Goal: Information Seeking & Learning: Learn about a topic

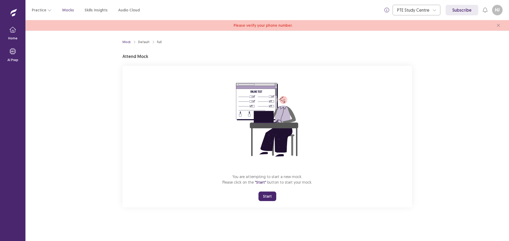
click at [264, 194] on button "Start" at bounding box center [267, 197] width 18 height 10
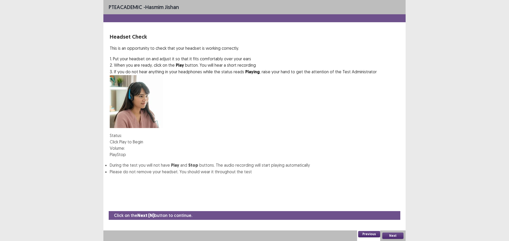
click at [126, 152] on button "Stop" at bounding box center [121, 155] width 9 height 6
click at [117, 152] on button "Play" at bounding box center [113, 155] width 7 height 6
click at [391, 238] on button "Next" at bounding box center [392, 236] width 21 height 6
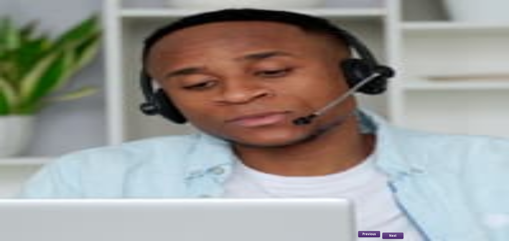
click at [123, 118] on button "Record" at bounding box center [117, 115] width 14 height 6
click at [148, 118] on button "Stop" at bounding box center [143, 115] width 9 height 6
click at [139, 118] on button "Playback" at bounding box center [131, 115] width 16 height 6
click at [393, 236] on button "Next" at bounding box center [392, 236] width 21 height 6
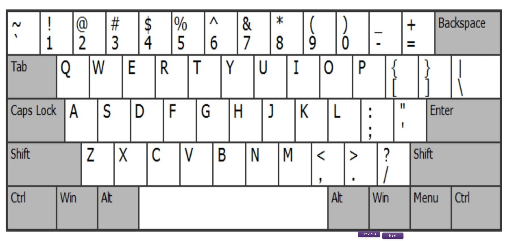
click at [393, 236] on button "Next" at bounding box center [392, 236] width 21 height 6
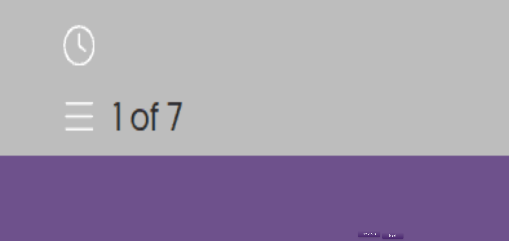
click at [389, 234] on button "Next" at bounding box center [392, 236] width 21 height 6
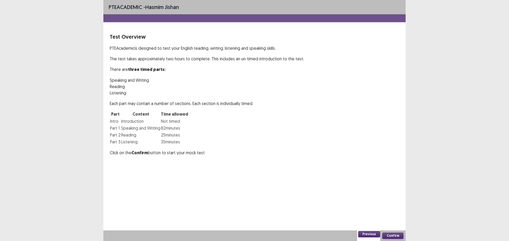
click at [394, 236] on button "Confirm" at bounding box center [392, 236] width 21 height 6
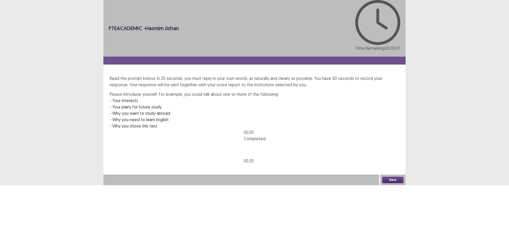
click at [392, 183] on button "Next" at bounding box center [392, 180] width 21 height 6
click at [23, 198] on button "Confirm" at bounding box center [11, 203] width 23 height 10
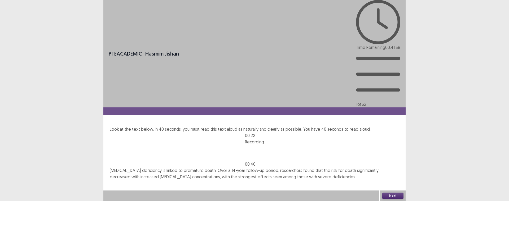
click at [390, 199] on button "Next" at bounding box center [392, 196] width 21 height 6
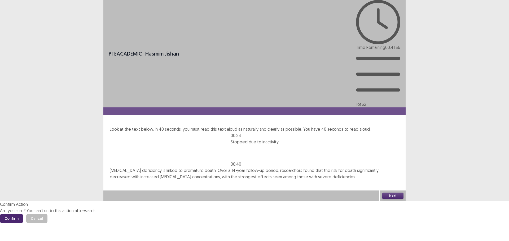
click at [23, 214] on button "Confirm" at bounding box center [11, 219] width 23 height 10
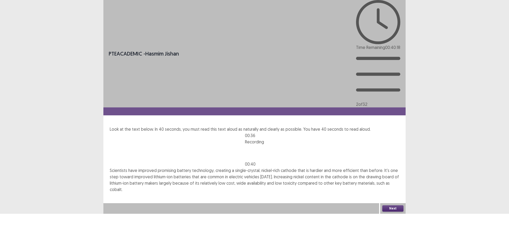
click at [390, 212] on button "Next" at bounding box center [392, 209] width 21 height 6
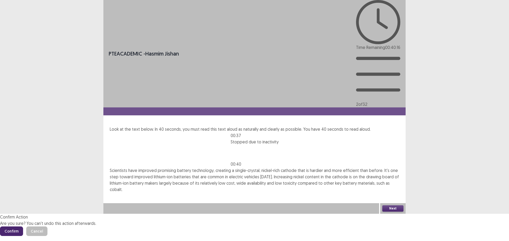
click at [23, 227] on button "Confirm" at bounding box center [11, 232] width 23 height 10
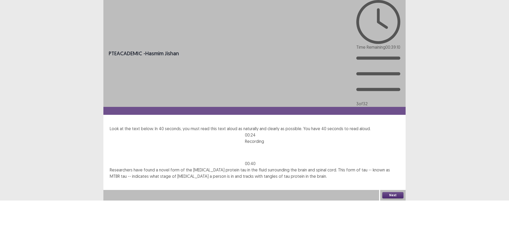
click at [392, 199] on button "Next" at bounding box center [392, 195] width 21 height 6
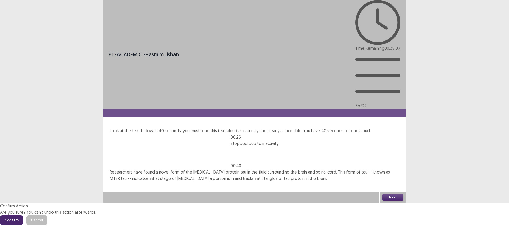
click at [23, 216] on button "Confirm" at bounding box center [11, 221] width 23 height 10
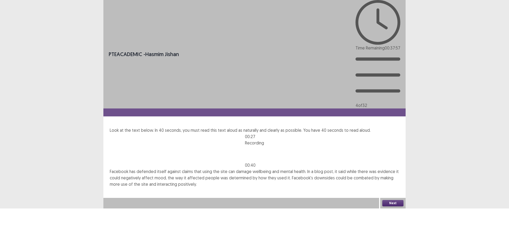
click at [392, 207] on button "Next" at bounding box center [392, 203] width 21 height 6
click at [23, 222] on button "Confirm" at bounding box center [11, 227] width 23 height 10
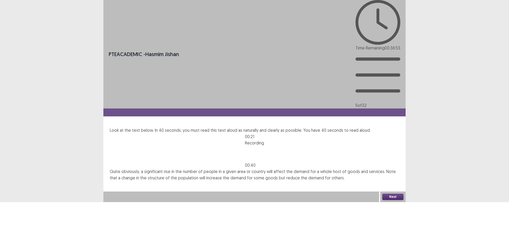
click at [392, 200] on button "Next" at bounding box center [392, 197] width 21 height 6
click at [23, 215] on button "Confirm" at bounding box center [11, 220] width 23 height 10
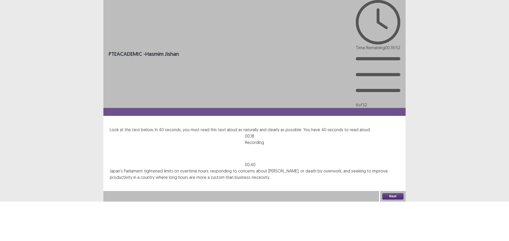
click at [397, 200] on button "Next" at bounding box center [392, 196] width 21 height 6
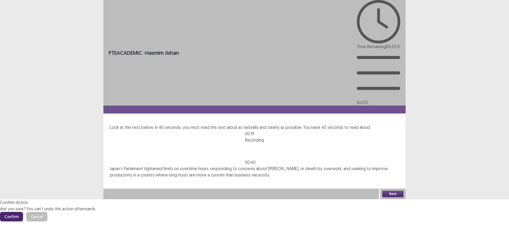
click at [23, 212] on button "Confirm" at bounding box center [11, 217] width 23 height 10
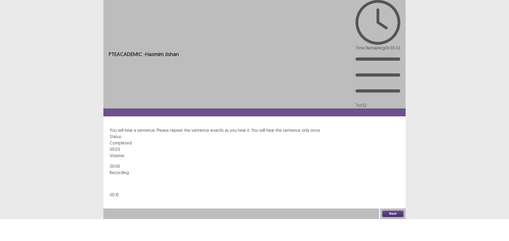
click at [390, 217] on button "Next" at bounding box center [392, 214] width 21 height 6
click at [23, 232] on button "Confirm" at bounding box center [11, 237] width 23 height 10
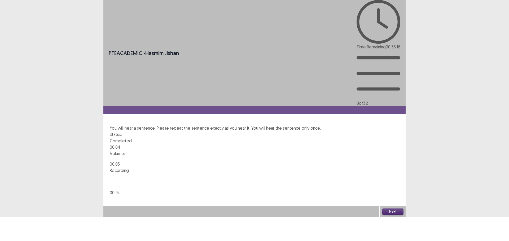
click at [396, 215] on button "Next" at bounding box center [392, 212] width 21 height 6
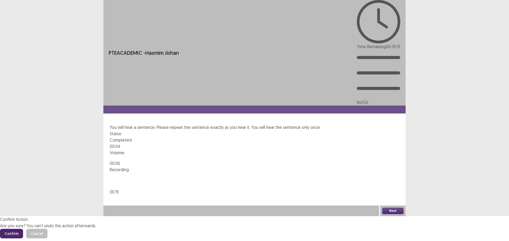
click at [23, 229] on button "Confirm" at bounding box center [11, 234] width 23 height 10
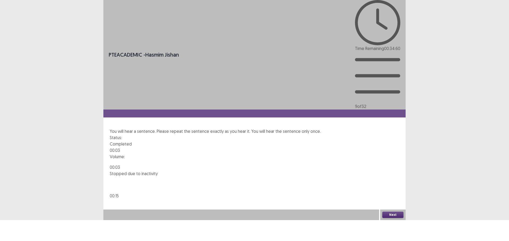
click at [395, 218] on button "Next" at bounding box center [392, 215] width 21 height 6
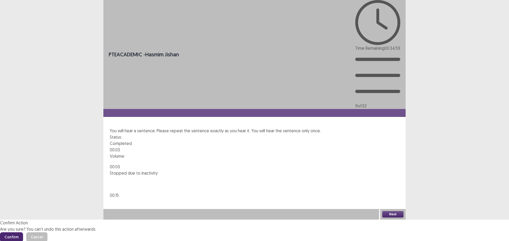
click at [23, 233] on button "Confirm" at bounding box center [11, 238] width 23 height 10
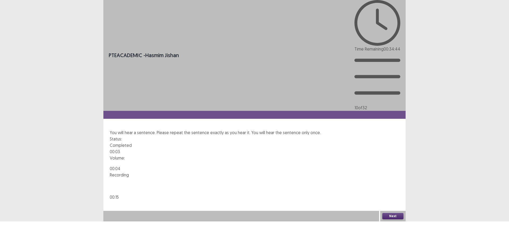
click at [392, 220] on button "Next" at bounding box center [392, 216] width 21 height 6
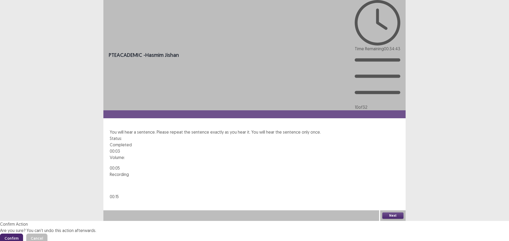
click at [23, 234] on button "Confirm" at bounding box center [11, 239] width 23 height 10
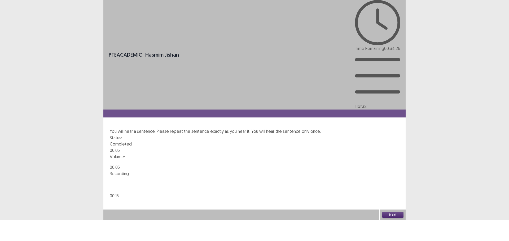
click at [390, 218] on button "Next" at bounding box center [392, 215] width 21 height 6
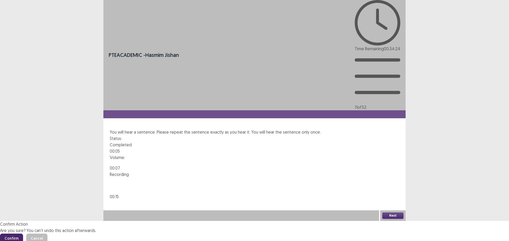
click at [23, 234] on button "Confirm" at bounding box center [11, 239] width 23 height 10
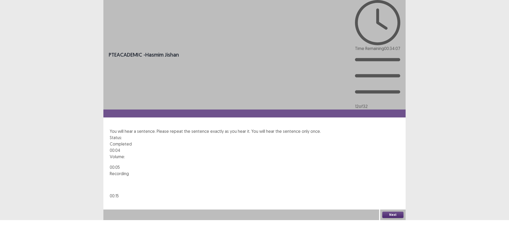
click at [391, 218] on button "Next" at bounding box center [392, 215] width 21 height 6
click at [23, 233] on button "Confirm" at bounding box center [11, 238] width 23 height 10
click at [388, 218] on button "Next" at bounding box center [392, 215] width 21 height 6
click at [23, 233] on button "Confirm" at bounding box center [11, 238] width 23 height 10
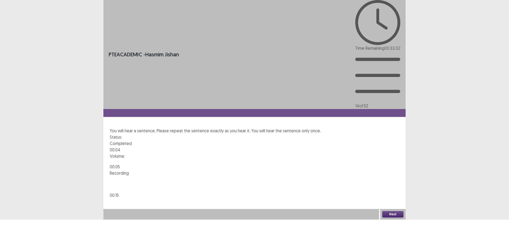
click at [392, 218] on button "Next" at bounding box center [392, 214] width 21 height 6
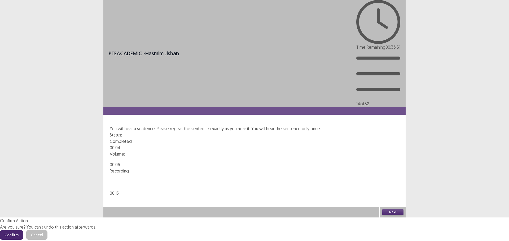
click at [23, 231] on button "Confirm" at bounding box center [11, 236] width 23 height 10
click at [396, 216] on button "Next" at bounding box center [392, 212] width 21 height 6
click at [276, 231] on footer "Confirm Cancel" at bounding box center [254, 236] width 509 height 10
click at [23, 231] on button "Confirm" at bounding box center [11, 236] width 23 height 10
click at [394, 216] on button "Next" at bounding box center [392, 212] width 21 height 6
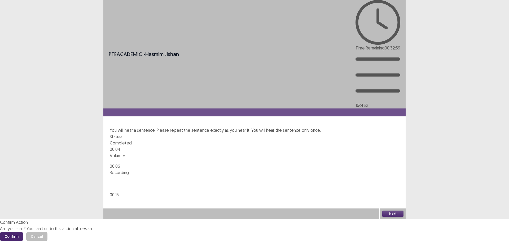
click at [23, 232] on button "Confirm" at bounding box center [11, 237] width 23 height 10
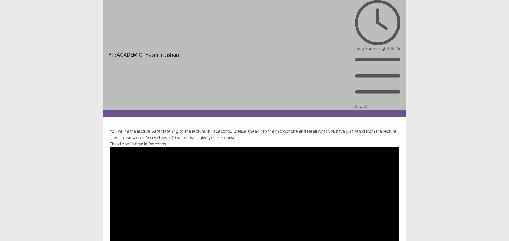
drag, startPoint x: 261, startPoint y: 144, endPoint x: 188, endPoint y: 141, distance: 72.9
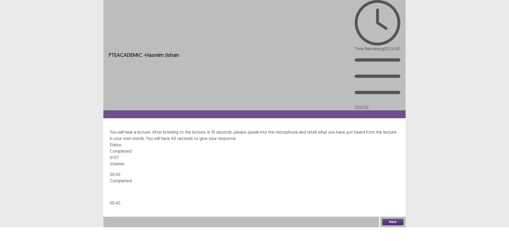
click at [390, 225] on button "Next" at bounding box center [392, 222] width 21 height 6
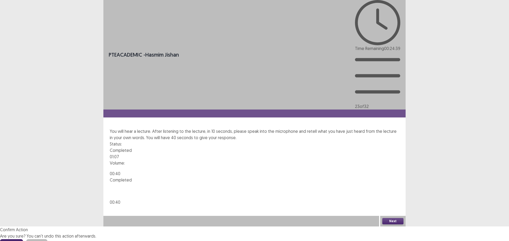
click at [23, 240] on button "Confirm" at bounding box center [11, 245] width 23 height 10
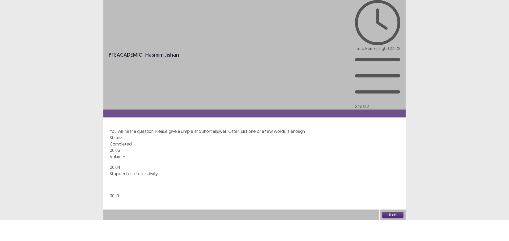
click at [397, 218] on button "Next" at bounding box center [392, 215] width 21 height 6
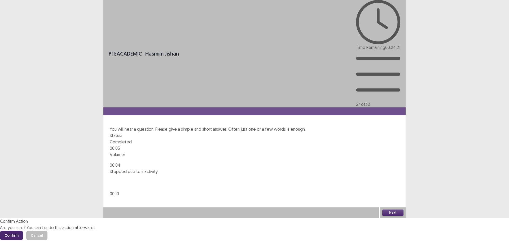
click at [274, 231] on footer "Confirm Cancel" at bounding box center [254, 236] width 509 height 10
click at [23, 231] on button "Confirm" at bounding box center [11, 236] width 23 height 10
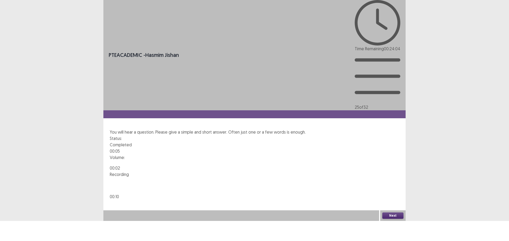
click at [392, 219] on button "Next" at bounding box center [392, 216] width 21 height 6
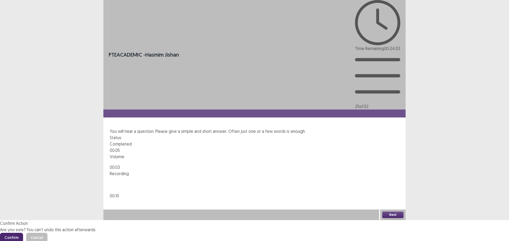
click at [23, 233] on button "Confirm" at bounding box center [11, 238] width 23 height 10
click at [397, 218] on button "Next" at bounding box center [392, 215] width 21 height 6
click at [23, 233] on button "Confirm" at bounding box center [11, 238] width 23 height 10
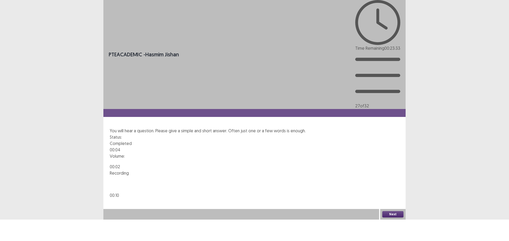
click at [392, 218] on button "Next" at bounding box center [392, 214] width 21 height 6
click at [23, 233] on button "Confirm" at bounding box center [11, 238] width 23 height 10
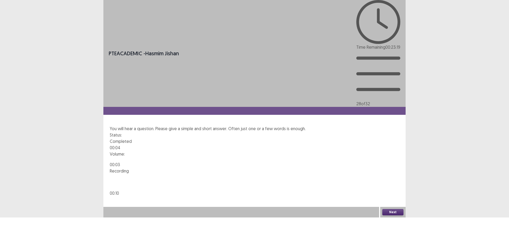
click at [395, 216] on button "Next" at bounding box center [392, 212] width 21 height 6
click at [23, 231] on button "Confirm" at bounding box center [11, 236] width 23 height 10
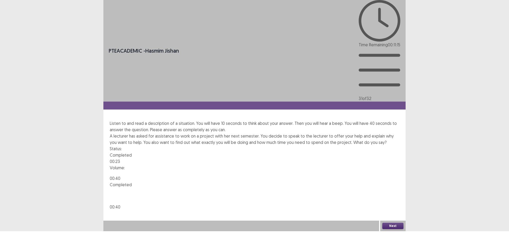
click at [395, 229] on button "Next" at bounding box center [392, 226] width 21 height 6
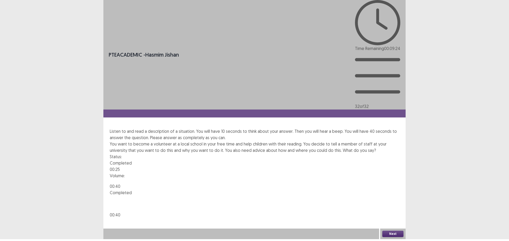
click at [401, 236] on button "Next" at bounding box center [392, 234] width 21 height 6
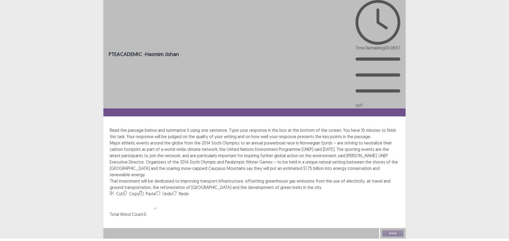
drag, startPoint x: 110, startPoint y: 57, endPoint x: 313, endPoint y: 96, distance: 206.4
click at [313, 140] on div "Major athletic events around the globe from the 2014 Sochi Olympics to an annua…" at bounding box center [254, 165] width 289 height 51
drag, startPoint x: 315, startPoint y: 96, endPoint x: 127, endPoint y: 64, distance: 190.6
click at [127, 140] on div "Major athletic events around the globe from the 2014 Sochi Olympics to an annua…" at bounding box center [254, 165] width 289 height 51
click at [133, 197] on textarea at bounding box center [133, 203] width 46 height 13
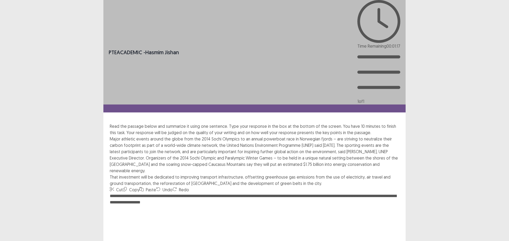
type textarea "**********"
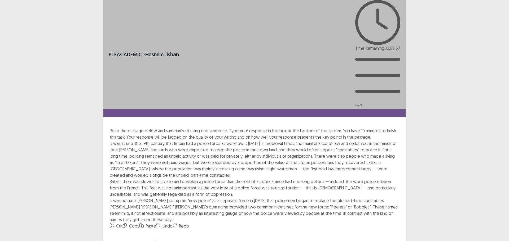
click at [156, 229] on textarea at bounding box center [133, 235] width 46 height 13
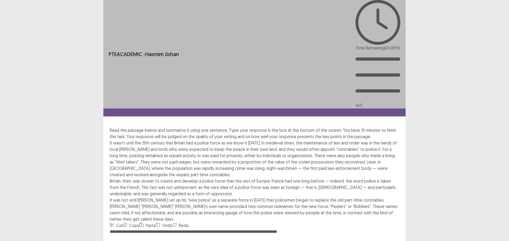
type textarea "**********"
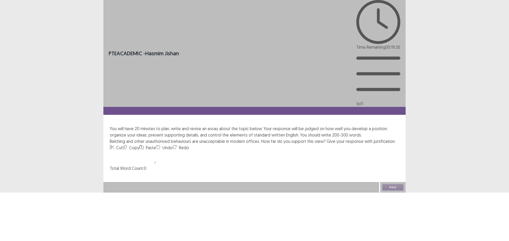
click at [156, 151] on textarea at bounding box center [133, 157] width 46 height 13
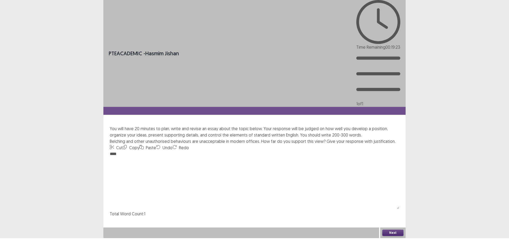
type textarea "****"
click at [396, 236] on button "Next" at bounding box center [392, 233] width 21 height 6
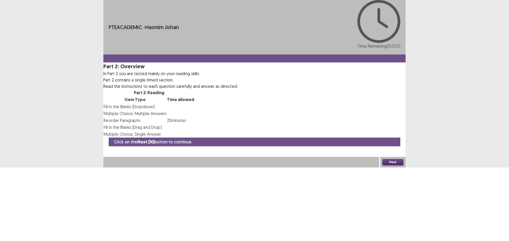
click at [394, 166] on button "Next" at bounding box center [392, 162] width 21 height 6
click at [23, 180] on button "Confirm" at bounding box center [11, 185] width 23 height 10
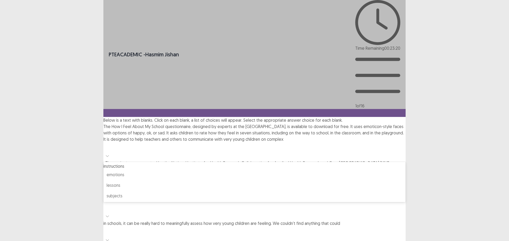
click at [376, 144] on div at bounding box center [254, 147] width 297 height 7
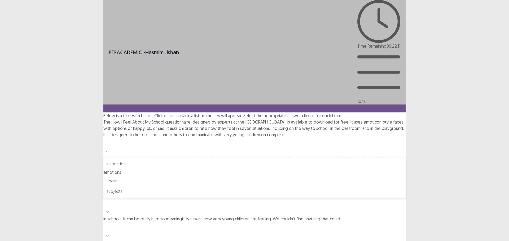
click at [371, 169] on div "emotions" at bounding box center [254, 172] width 302 height 6
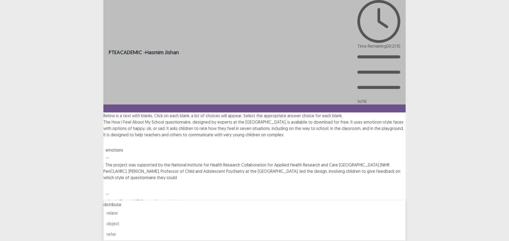
click at [109, 193] on icon at bounding box center [107, 195] width 4 height 4
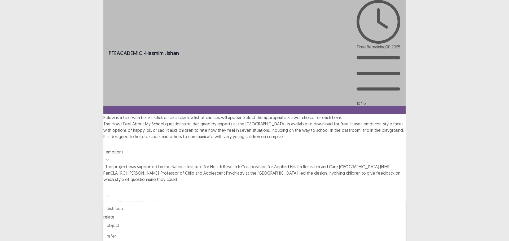
click at [255, 214] on div "relate" at bounding box center [254, 217] width 302 height 6
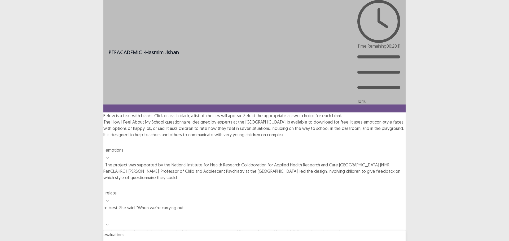
click at [109, 223] on icon at bounding box center [107, 225] width 4 height 4
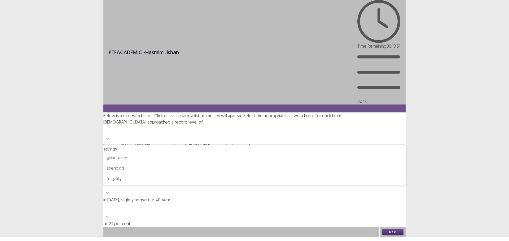
click at [109, 137] on icon at bounding box center [107, 139] width 4 height 4
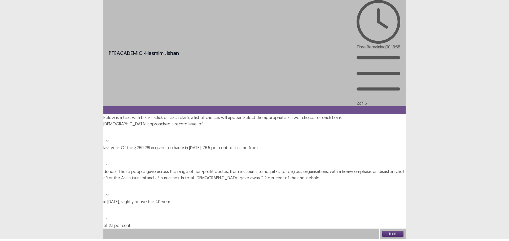
click at [275, 108] on div "PTE academic - [PERSON_NAME] Time Remaining 00 : 18 : 58 2 of 16 Below is a tex…" at bounding box center [254, 120] width 302 height 240
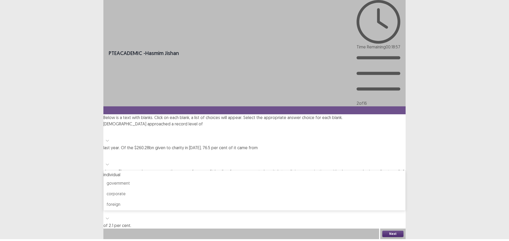
click at [109, 163] on icon at bounding box center [107, 165] width 4 height 4
click at [221, 127] on div "PTE academic - [PERSON_NAME] Time Remaining 00 : 18 : 53 2 of 16 Below is a tex…" at bounding box center [254, 120] width 302 height 240
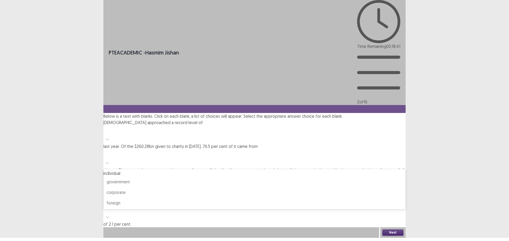
click at [109, 161] on icon at bounding box center [107, 163] width 4 height 4
click at [141, 170] on div "individual" at bounding box center [254, 173] width 302 height 6
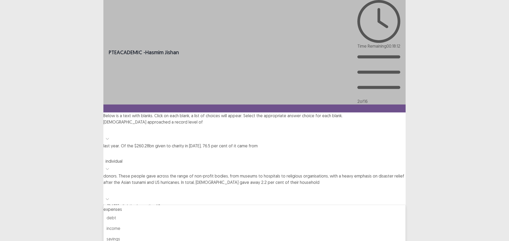
click at [111, 195] on div at bounding box center [107, 199] width 8 height 8
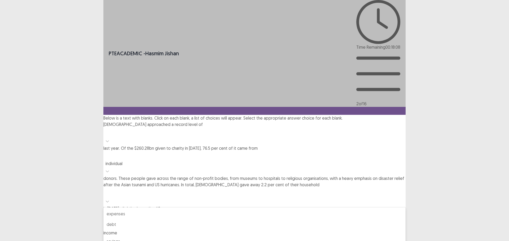
click at [146, 230] on div "income" at bounding box center [254, 233] width 302 height 6
click at [235, 219] on div at bounding box center [254, 222] width 297 height 7
click at [238, 239] on div "average" at bounding box center [254, 242] width 302 height 6
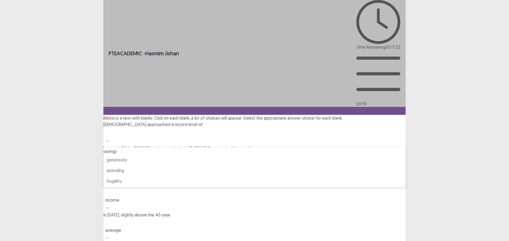
click at [213, 129] on div at bounding box center [254, 132] width 297 height 7
click at [214, 159] on div "generosity" at bounding box center [254, 162] width 302 height 6
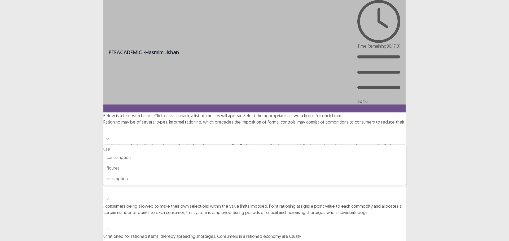
click at [111, 135] on div at bounding box center [107, 139] width 8 height 8
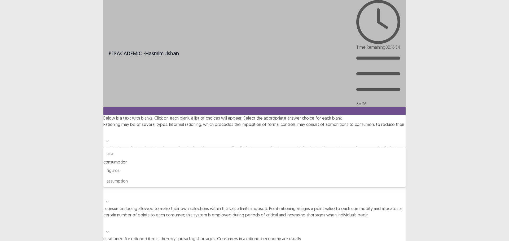
click at [154, 159] on div "consumption" at bounding box center [254, 162] width 302 height 6
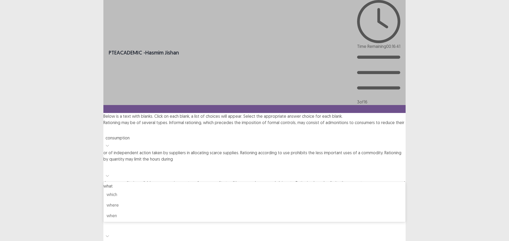
click at [273, 163] on div at bounding box center [254, 166] width 297 height 7
click at [286, 214] on div "when" at bounding box center [254, 217] width 302 height 6
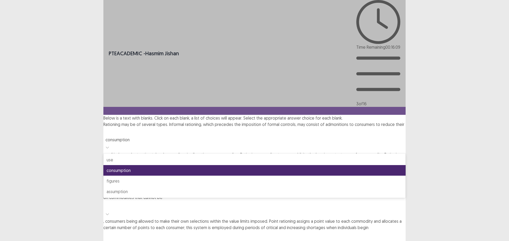
click at [149, 129] on div at bounding box center [254, 132] width 297 height 7
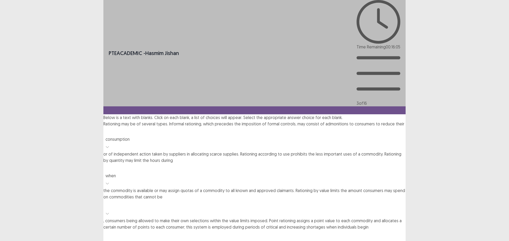
click at [187, 121] on p "Rationing may be of several types. Informal rationing, which precedes the impos…" at bounding box center [254, 203] width 302 height 164
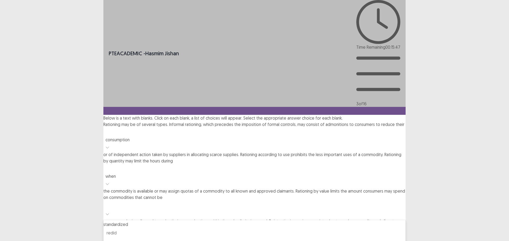
click at [139, 202] on div at bounding box center [254, 205] width 297 height 7
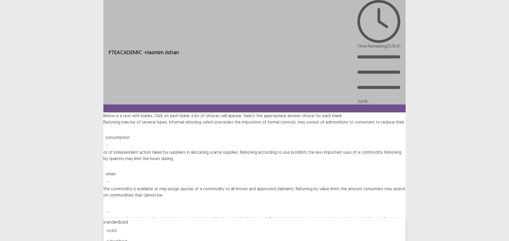
click at [125, 219] on div "standardized" at bounding box center [254, 222] width 302 height 6
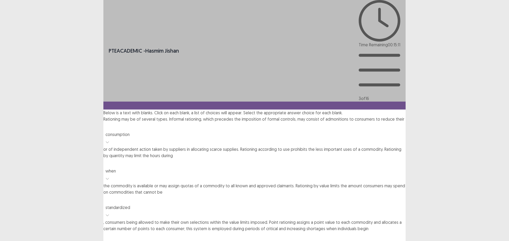
click at [156, 233] on div at bounding box center [254, 236] width 297 height 7
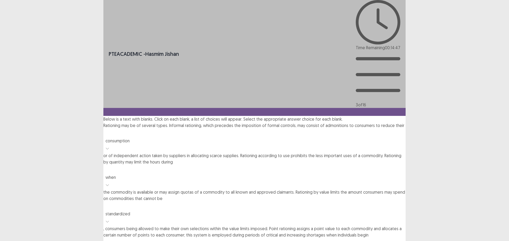
click at [179, 169] on div "PTE academic - [PERSON_NAME] Time Remaining 00 : 14 : 47 3 of 16 Below is a tex…" at bounding box center [254, 154] width 302 height 309
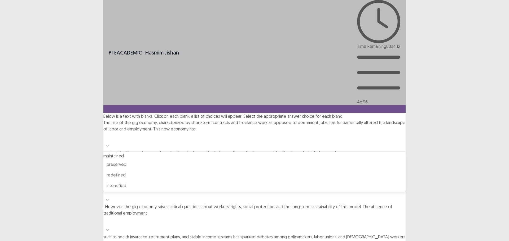
click at [111, 142] on div at bounding box center [107, 146] width 8 height 8
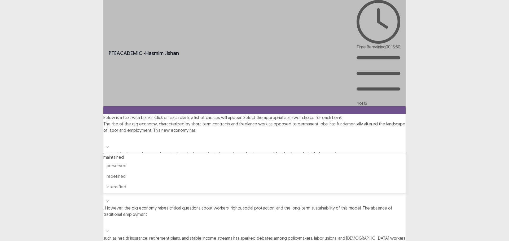
click at [247, 154] on div "maintained" at bounding box center [254, 157] width 302 height 6
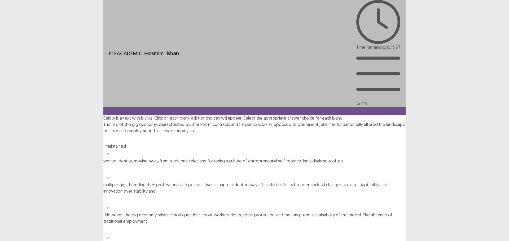
click at [247, 121] on p "The rise of the gig economy, characterized by short-term contracts and freelanc…" at bounding box center [254, 199] width 302 height 157
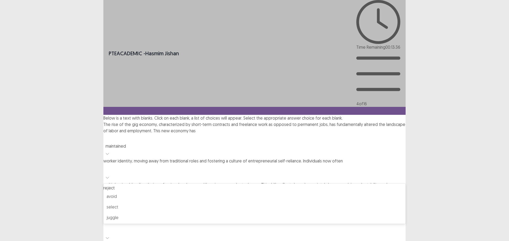
click at [250, 165] on div at bounding box center [254, 168] width 297 height 7
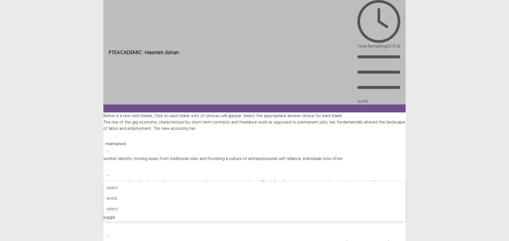
click at [251, 214] on div "juggle" at bounding box center [254, 217] width 302 height 6
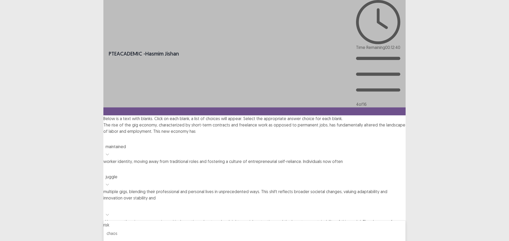
click at [109, 213] on icon at bounding box center [107, 215] width 4 height 4
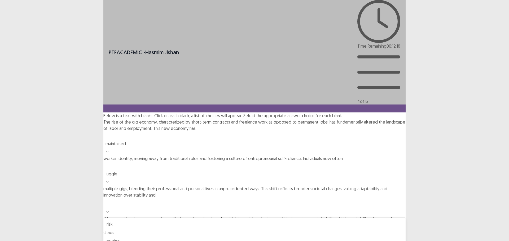
click at [349, 230] on div "chaos" at bounding box center [254, 233] width 302 height 6
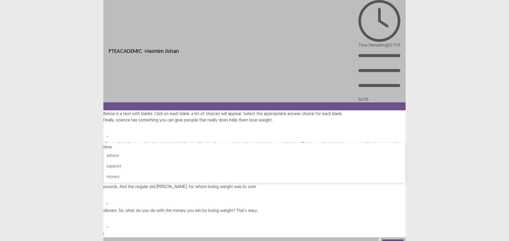
click at [297, 124] on div at bounding box center [254, 127] width 297 height 7
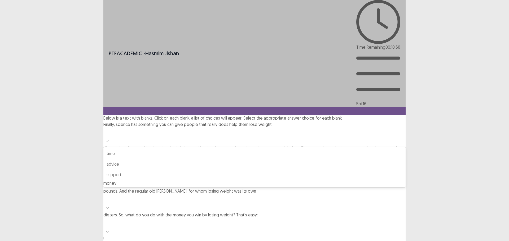
click at [295, 180] on div "money" at bounding box center [254, 183] width 302 height 6
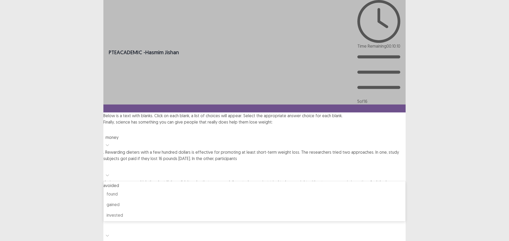
click at [194, 163] on div at bounding box center [254, 166] width 297 height 7
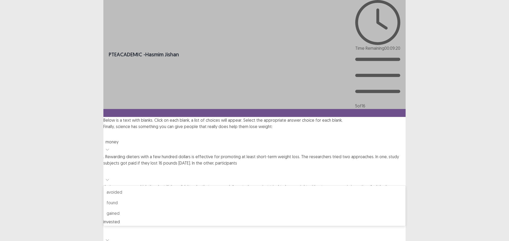
click at [193, 219] on div "invested" at bounding box center [254, 222] width 302 height 6
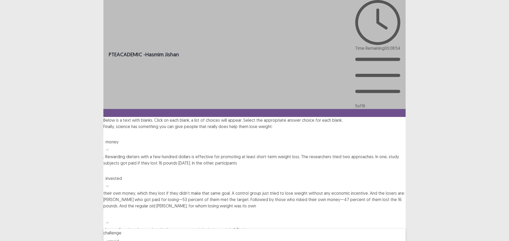
click at [111, 219] on div at bounding box center [107, 223] width 8 height 8
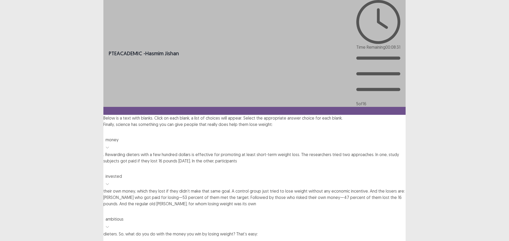
click at [321, 238] on div at bounding box center [254, 241] width 297 height 7
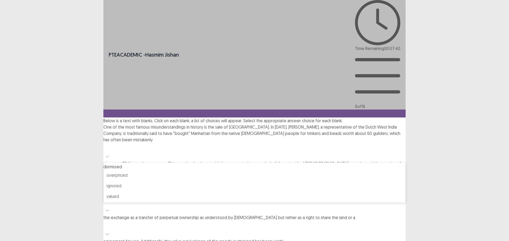
click at [111, 153] on div at bounding box center [107, 157] width 8 height 8
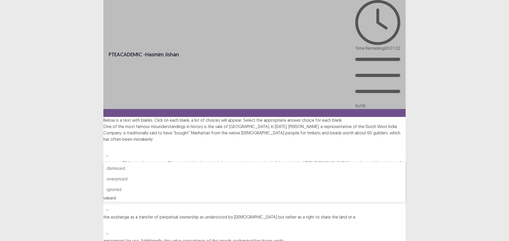
click at [151, 195] on div "valued" at bounding box center [254, 198] width 302 height 6
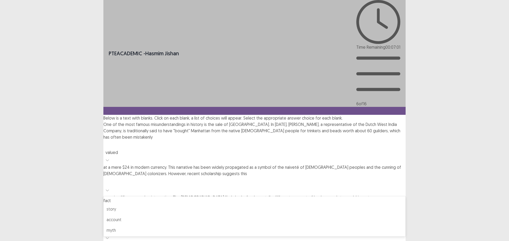
click at [312, 178] on div at bounding box center [254, 181] width 297 height 7
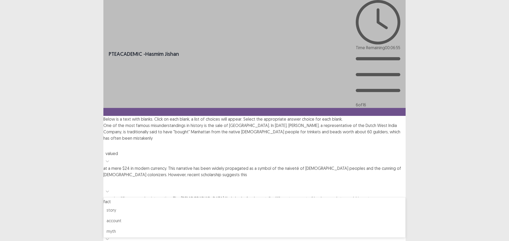
click at [304, 199] on div "fact" at bounding box center [254, 202] width 302 height 6
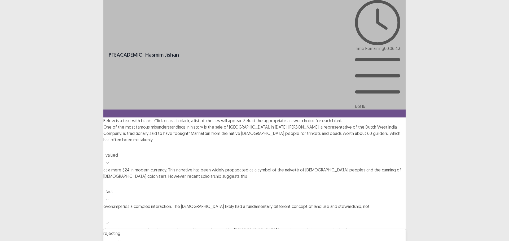
click at [111, 219] on div at bounding box center [107, 223] width 8 height 8
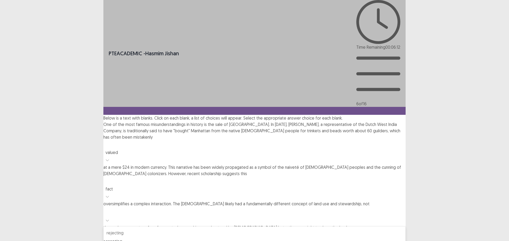
click at [309, 238] on div "accepting" at bounding box center [254, 241] width 302 height 6
click at [293, 238] on div at bounding box center [254, 241] width 297 height 7
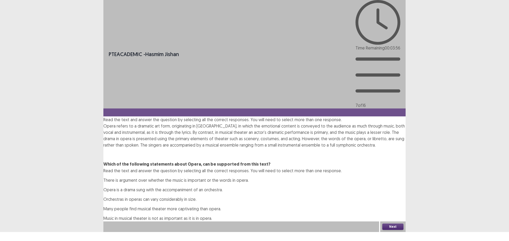
click at [103, 187] on span at bounding box center [103, 189] width 0 height 5
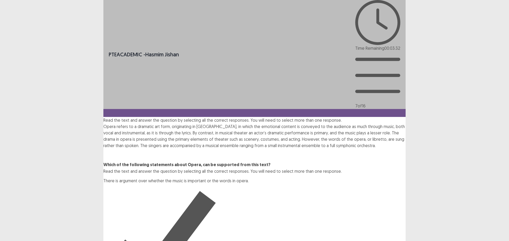
click at [103, 178] on span at bounding box center [103, 180] width 0 height 5
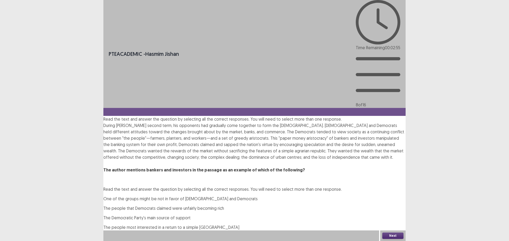
click at [224, 206] on label "The people that Democrats claimed were unfairly becoming rich" at bounding box center [163, 208] width 121 height 5
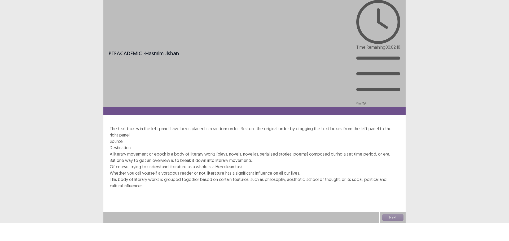
click at [220, 151] on div "A literary movement or epoch is a body of literary works (plays, novels, novell…" at bounding box center [254, 154] width 289 height 6
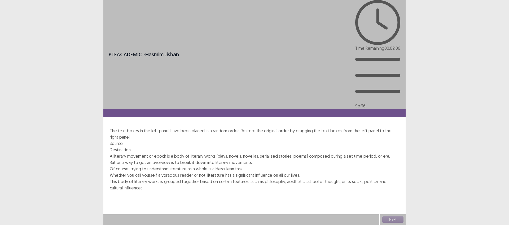
click at [110, 196] on icon "next" at bounding box center [110, 196] width 0 height 0
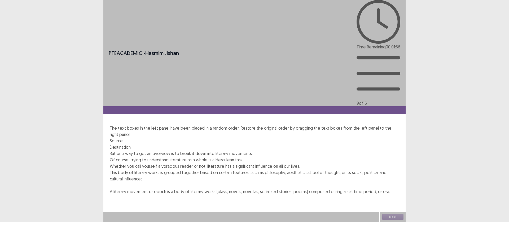
click at [200, 170] on div "This body of literary works is grouped together based on certain features, such…" at bounding box center [254, 176] width 289 height 13
click at [110, 187] on icon "next" at bounding box center [110, 187] width 0 height 0
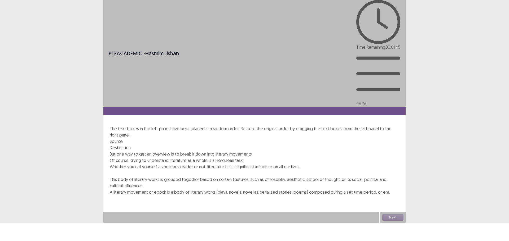
click at [200, 151] on div "But one way to get an overview is to break it down into literary movements." at bounding box center [254, 154] width 289 height 6
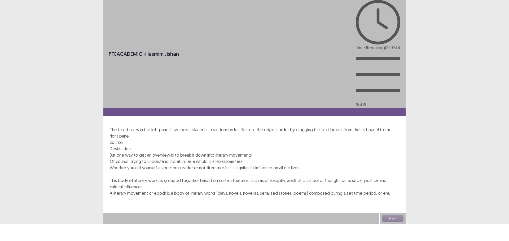
click at [110, 176] on button "next" at bounding box center [110, 176] width 0 height 0
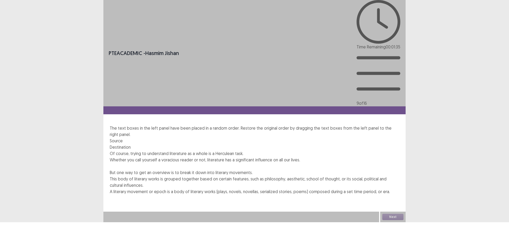
click at [212, 157] on div "Whether you call yourself a voracious reader or not, literature has a significa…" at bounding box center [254, 160] width 289 height 6
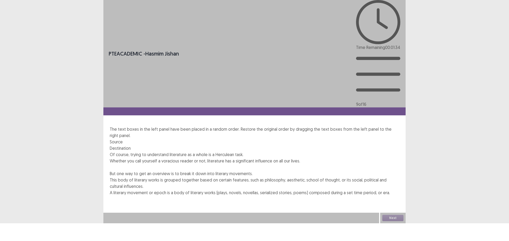
click at [110, 169] on icon "next" at bounding box center [110, 169] width 0 height 0
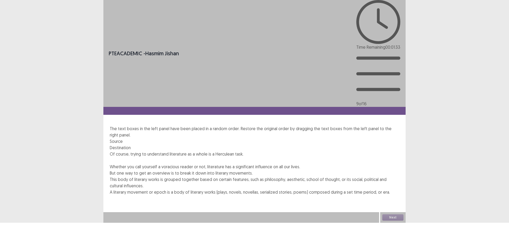
click at [217, 151] on div "Of course, trying to understand literature as a whole is a Herculean task." at bounding box center [254, 154] width 289 height 6
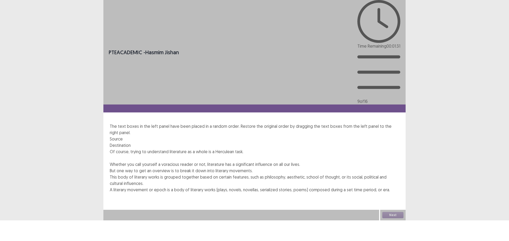
click at [110, 160] on icon "next" at bounding box center [110, 160] width 0 height 0
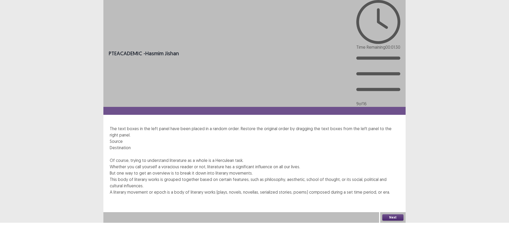
click at [397, 221] on button "Next" at bounding box center [392, 218] width 21 height 6
click at [23, 236] on button "Confirm" at bounding box center [11, 241] width 23 height 10
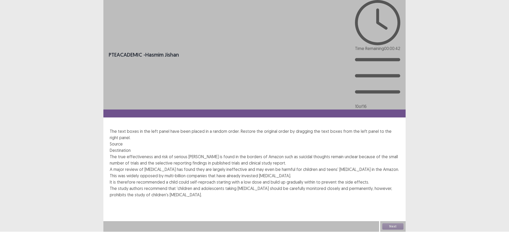
click at [210, 166] on div "A major review of [MEDICAL_DATA] has found they are largely ineffective and may…" at bounding box center [254, 169] width 289 height 6
click at [110, 203] on button "next" at bounding box center [110, 203] width 0 height 0
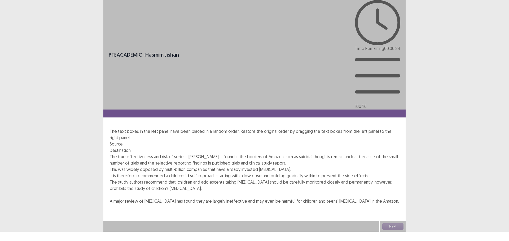
click at [143, 154] on div "The true effectiveness and risk of serious [PERSON_NAME] is found in the border…" at bounding box center [254, 160] width 289 height 13
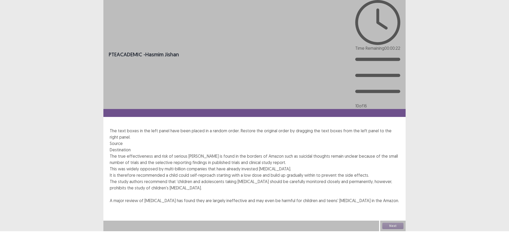
click at [110, 196] on button "next" at bounding box center [110, 196] width 0 height 0
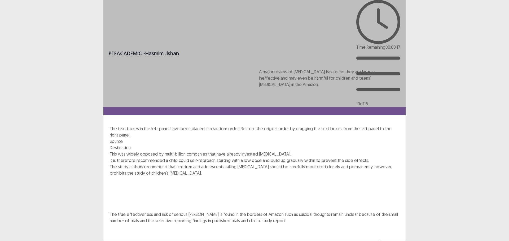
drag, startPoint x: 269, startPoint y: 118, endPoint x: 268, endPoint y: 84, distance: 33.7
click at [268, 183] on div "The true effectiveness and risk of serious [PERSON_NAME] is found in the border…" at bounding box center [254, 203] width 289 height 41
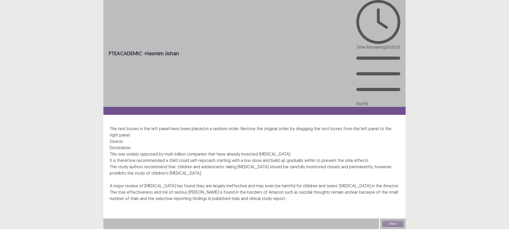
click at [278, 183] on div "A major review of [MEDICAL_DATA] has found they are largely ineffective and may…" at bounding box center [254, 192] width 289 height 19
click at [277, 189] on div "The true effectiveness and risk of serious [PERSON_NAME] is found in the border…" at bounding box center [254, 195] width 289 height 13
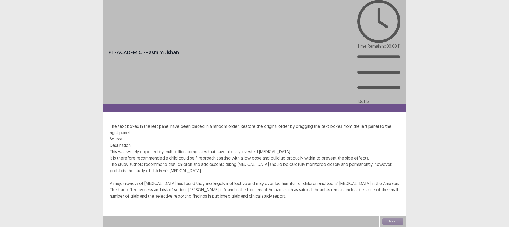
click at [284, 180] on div "A major review of [MEDICAL_DATA] has found they are largely ineffective and may…" at bounding box center [254, 189] width 289 height 19
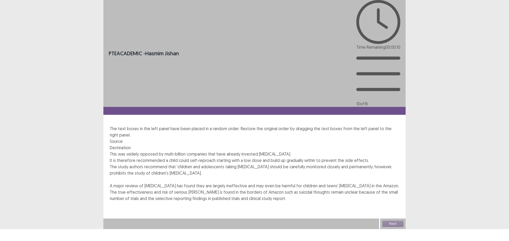
click at [282, 183] on div "A major review of [MEDICAL_DATA] has found they are largely ineffective and may…" at bounding box center [254, 192] width 289 height 19
click at [207, 164] on div "The study authors recommend that 'children and adolescents taking [MEDICAL_DATA…" at bounding box center [254, 170] width 289 height 13
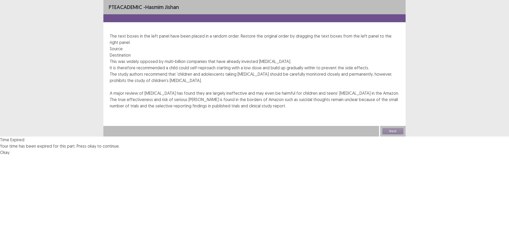
click at [10, 149] on button "Okay" at bounding box center [5, 152] width 10 height 6
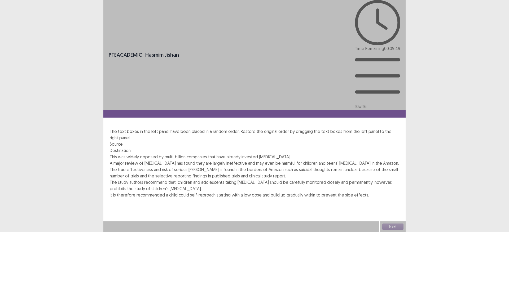
click at [165, 160] on div "A major review of [MEDICAL_DATA] has found they are largely ineffective and may…" at bounding box center [254, 163] width 289 height 6
click at [110, 203] on icon "next" at bounding box center [110, 203] width 0 height 0
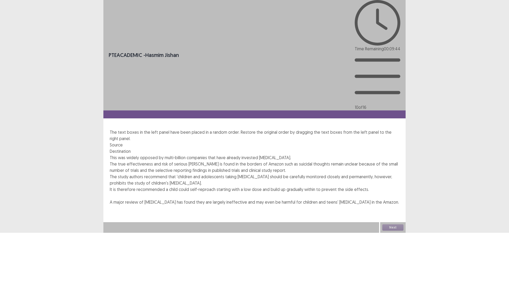
click at [211, 161] on div "The true effectiveness and risk of serious [PERSON_NAME] is found in the border…" at bounding box center [254, 167] width 289 height 13
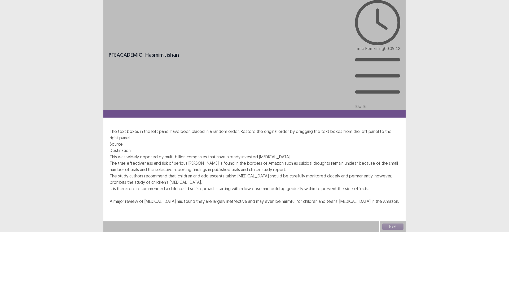
click at [110, 197] on icon "next" at bounding box center [110, 197] width 0 height 0
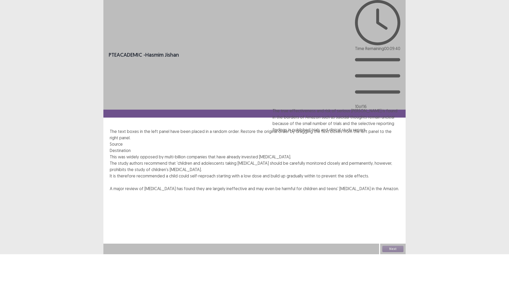
drag, startPoint x: 269, startPoint y: 93, endPoint x: 275, endPoint y: 131, distance: 38.6
click at [275, 185] on div "The true effectiveness and risk of serious [PERSON_NAME] is found in the border…" at bounding box center [254, 205] width 289 height 41
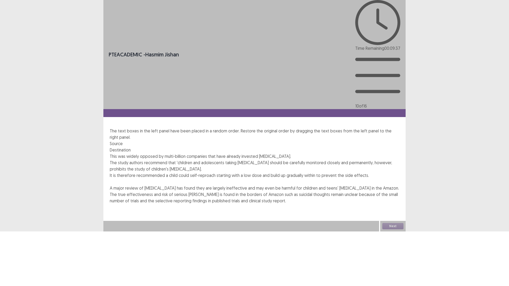
click at [197, 160] on div "The study authors recommend that 'children and adolescents taking [MEDICAL_DATA…" at bounding box center [254, 166] width 289 height 13
click at [110, 183] on icon "next" at bounding box center [110, 183] width 0 height 0
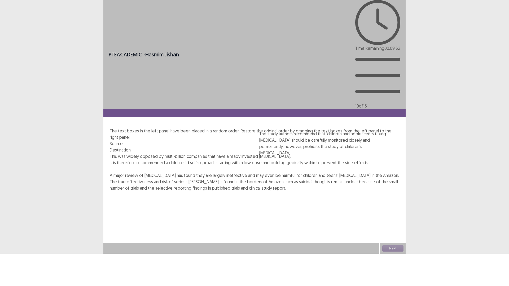
drag, startPoint x: 284, startPoint y: 89, endPoint x: 283, endPoint y: 157, distance: 68.4
click at [283, 172] on div "The study authors recommend that 'children and adolescents taking [MEDICAL_DATA…" at bounding box center [254, 199] width 289 height 54
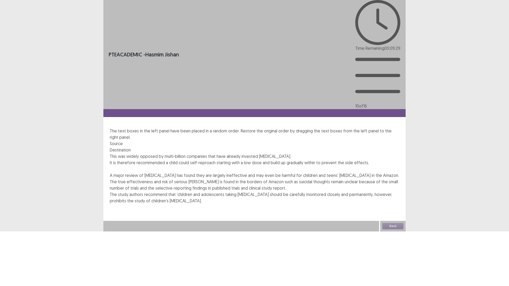
click at [188, 153] on div "This was widely opposed by multi-billion companies that have already invested […" at bounding box center [254, 156] width 289 height 6
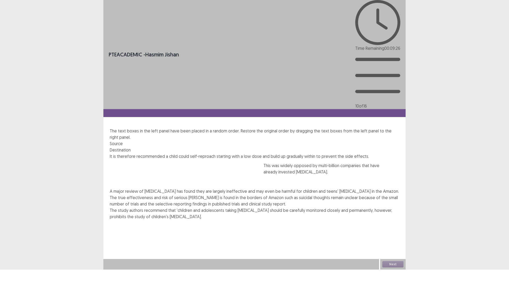
drag, startPoint x: 188, startPoint y: 76, endPoint x: 345, endPoint y: 174, distance: 184.9
click at [345, 174] on div "This was widely opposed by multi-billion companies that have already invested […" at bounding box center [254, 200] width 289 height 95
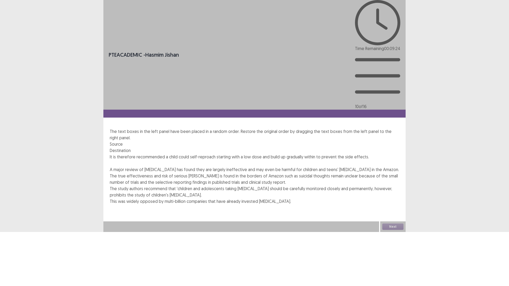
drag, startPoint x: 204, startPoint y: 74, endPoint x: 281, endPoint y: 156, distance: 111.5
click at [281, 156] on div "It is therefore recommended a child could self-reproach starting with a low dos…" at bounding box center [254, 182] width 289 height 57
drag, startPoint x: 216, startPoint y: 84, endPoint x: 253, endPoint y: 142, distance: 68.9
click at [253, 153] on div "It is therefore recommended a child could self-reproach starting with a low dos…" at bounding box center [254, 181] width 289 height 57
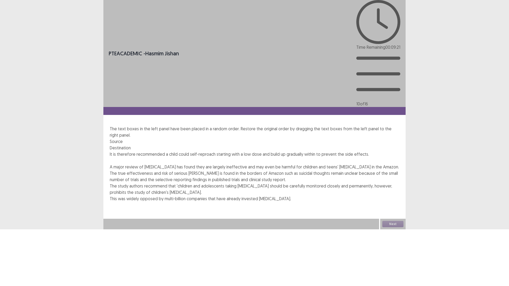
click at [204, 151] on div "It is therefore recommended a child could self-reproach starting with a low dos…" at bounding box center [254, 154] width 289 height 6
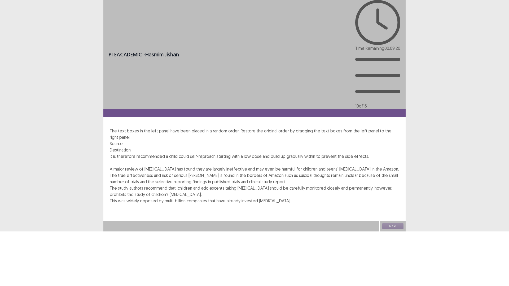
drag, startPoint x: 204, startPoint y: 88, endPoint x: 226, endPoint y: 167, distance: 82.0
click at [226, 160] on div "It is therefore recommended a child could self-reproach starting with a low dos…" at bounding box center [254, 156] width 289 height 6
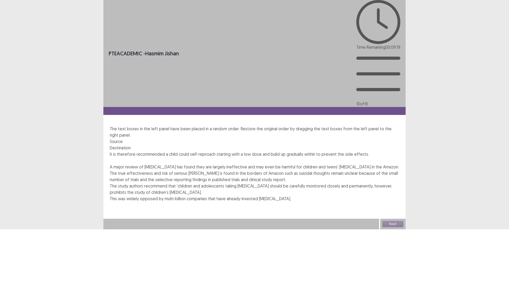
click at [110, 162] on button "next" at bounding box center [110, 162] width 0 height 0
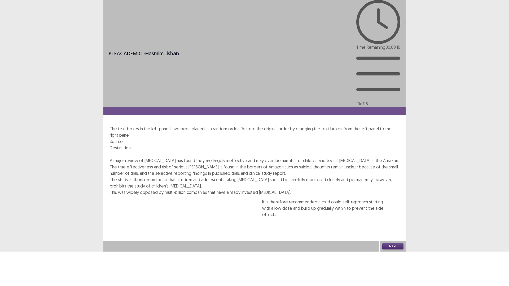
drag, startPoint x: 281, startPoint y: 86, endPoint x: 282, endPoint y: 220, distance: 134.1
click at [282, 220] on div "PTE academic - [PERSON_NAME] Time Remaining 00 : 09 : 16 10 of 16 The text boxe…" at bounding box center [254, 115] width 302 height 231
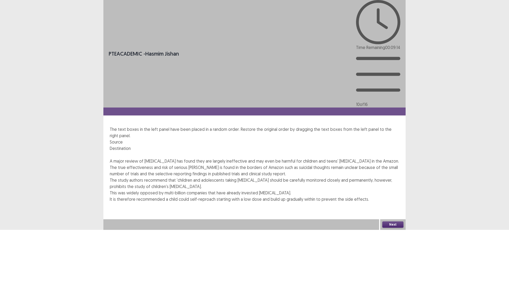
click at [391, 228] on button "Next" at bounding box center [392, 225] width 21 height 6
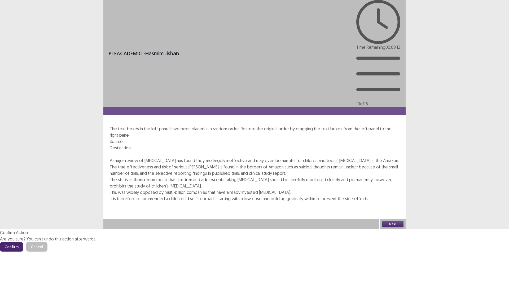
click at [23, 241] on button "Confirm" at bounding box center [11, 247] width 23 height 10
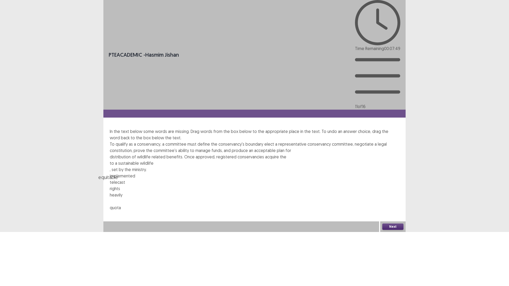
drag, startPoint x: 245, startPoint y: 94, endPoint x: 248, endPoint y: 70, distance: 24.3
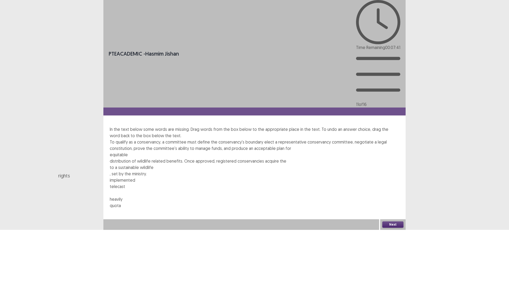
drag, startPoint x: 191, startPoint y: 94, endPoint x: 153, endPoint y: 77, distance: 41.3
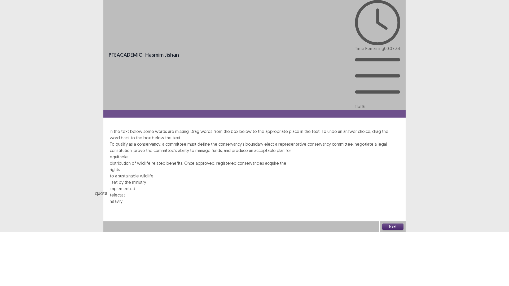
drag, startPoint x: 207, startPoint y: 90, endPoint x: 207, endPoint y: 75, distance: 14.6
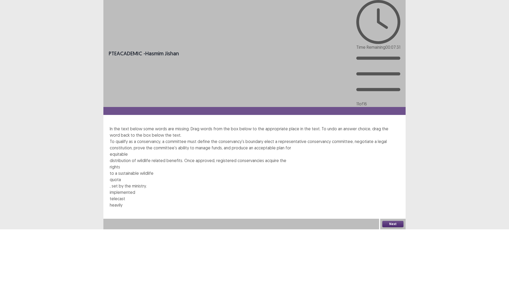
click at [392, 227] on button "Next" at bounding box center [392, 224] width 21 height 6
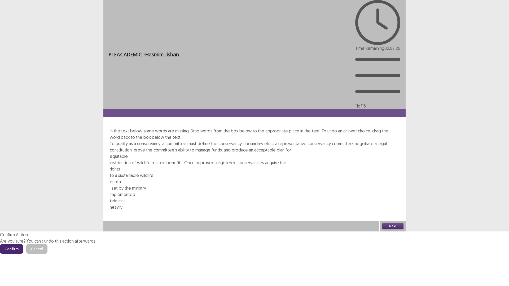
click at [23, 241] on button "Confirm" at bounding box center [11, 249] width 23 height 10
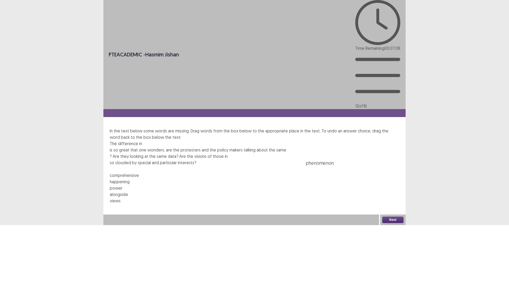
drag, startPoint x: 135, startPoint y: 82, endPoint x: 343, endPoint y: 79, distance: 208.0
click at [343, 160] on div "phenomenon" at bounding box center [465, 163] width 318 height 7
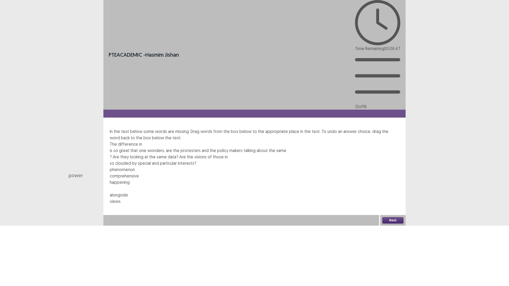
drag, startPoint x: 214, startPoint y: 81, endPoint x: 187, endPoint y: 68, distance: 29.9
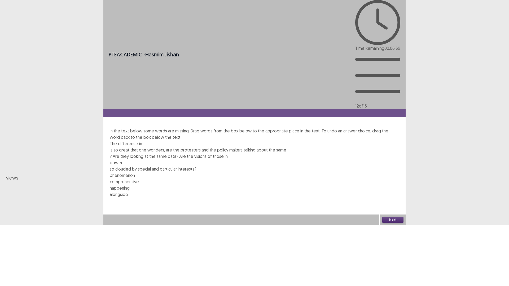
drag, startPoint x: 244, startPoint y: 82, endPoint x: 152, endPoint y: 59, distance: 94.5
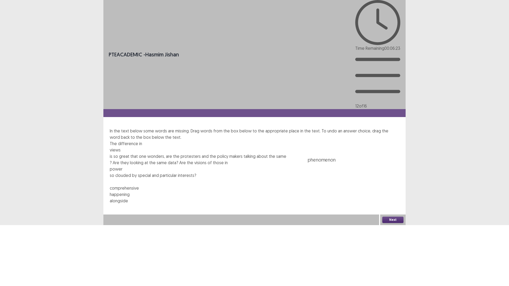
drag, startPoint x: 128, startPoint y: 79, endPoint x: 340, endPoint y: 57, distance: 213.7
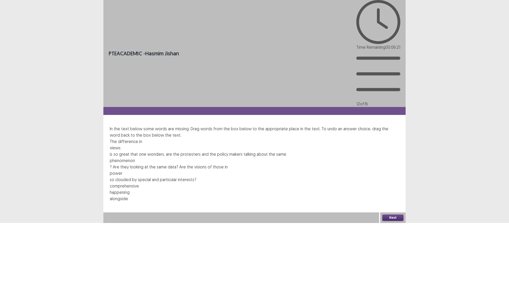
click at [396, 221] on button "Next" at bounding box center [392, 218] width 21 height 6
click at [23, 236] on button "Confirm" at bounding box center [11, 241] width 23 height 10
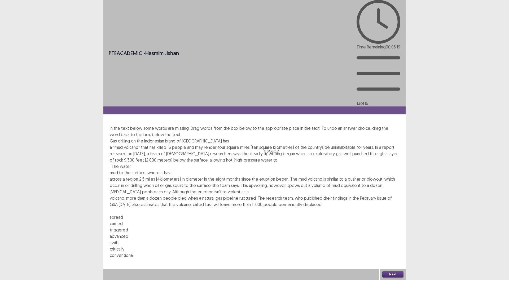
drag, startPoint x: 123, startPoint y: 136, endPoint x: 292, endPoint y: 76, distance: 178.8
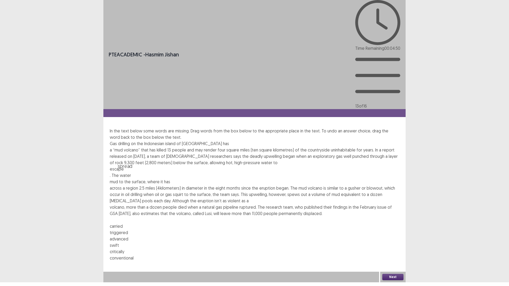
drag, startPoint x: 127, startPoint y: 139, endPoint x: 149, endPoint y: 85, distance: 58.1
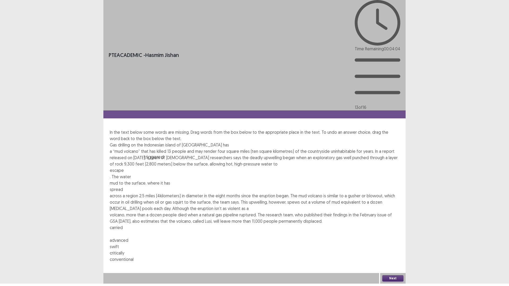
drag, startPoint x: 161, startPoint y: 140, endPoint x: 209, endPoint y: 60, distance: 93.1
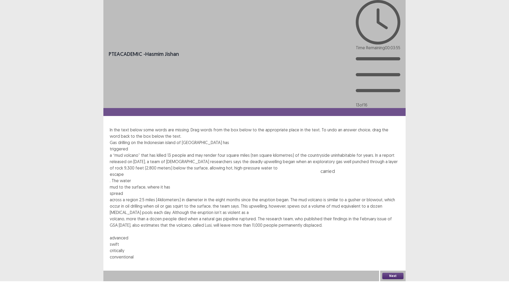
drag, startPoint x: 129, startPoint y: 138, endPoint x: 352, endPoint y: 78, distance: 231.4
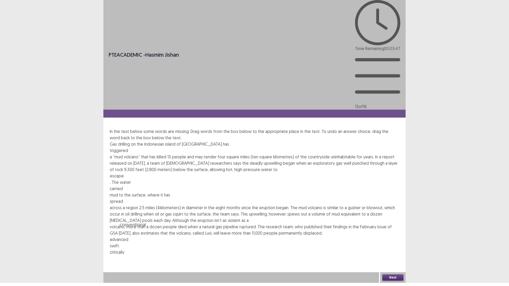
drag, startPoint x: 206, startPoint y: 136, endPoint x: 233, endPoint y: 102, distance: 43.4
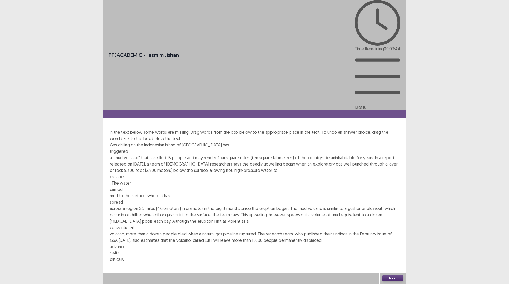
click at [390, 241] on button "Next" at bounding box center [392, 278] width 21 height 6
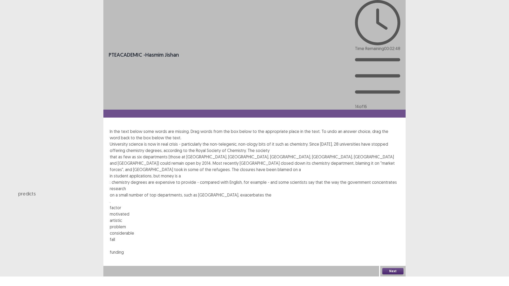
drag, startPoint x: 300, startPoint y: 119, endPoint x: 223, endPoint y: 67, distance: 93.1
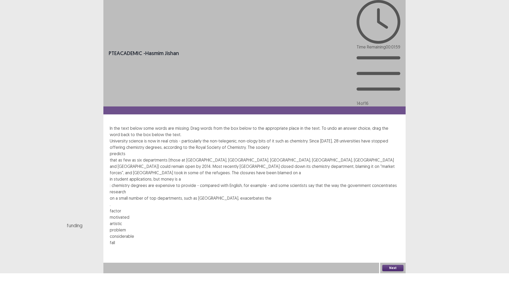
drag, startPoint x: 295, startPoint y: 121, endPoint x: 267, endPoint y: 97, distance: 37.1
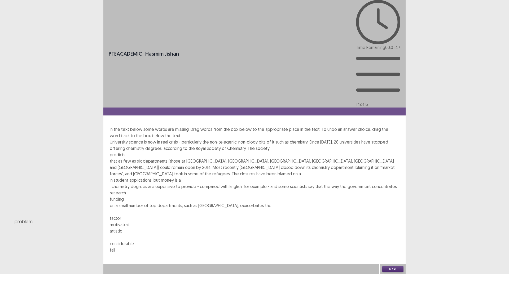
drag, startPoint x: 216, startPoint y: 118, endPoint x: 135, endPoint y: 103, distance: 82.6
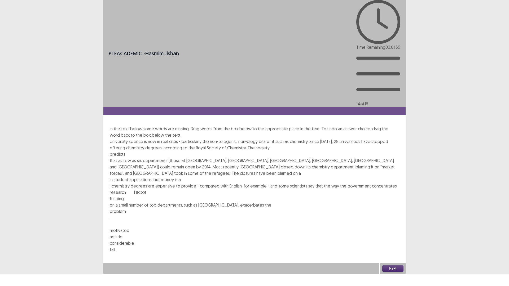
drag, startPoint x: 126, startPoint y: 119, endPoint x: 165, endPoint y: 87, distance: 50.2
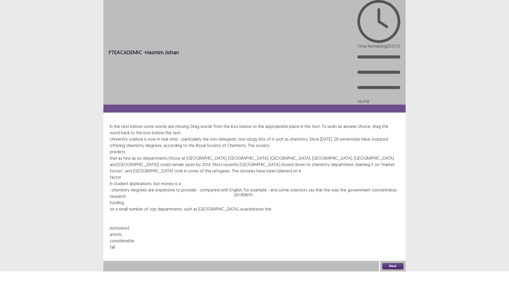
drag, startPoint x: 132, startPoint y: 106, endPoint x: 271, endPoint y: 85, distance: 140.9
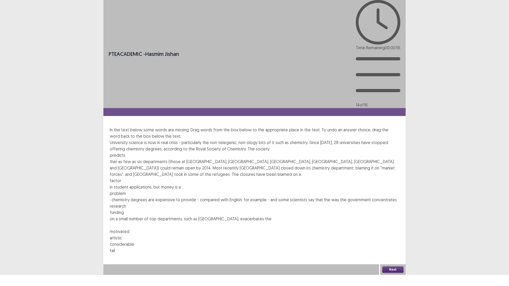
click at [391, 241] on button "Next" at bounding box center [392, 270] width 21 height 6
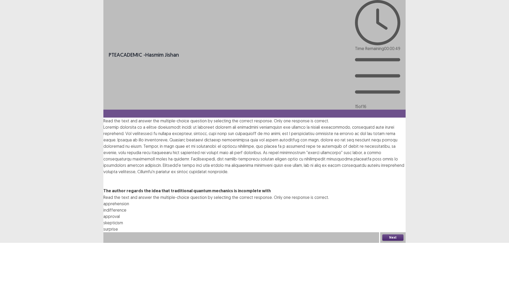
click at [103, 214] on span at bounding box center [103, 216] width 0 height 5
click at [395, 241] on button "Next" at bounding box center [392, 237] width 21 height 6
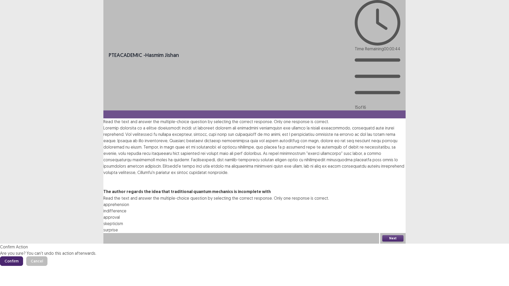
click at [23, 241] on button "Confirm" at bounding box center [11, 261] width 23 height 10
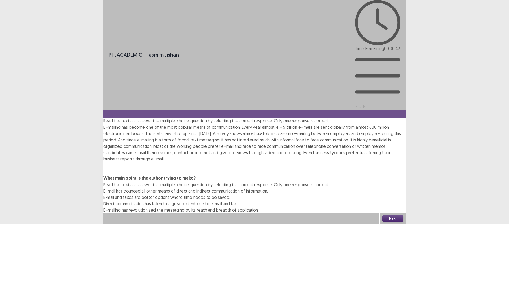
click at [103, 188] on span at bounding box center [103, 190] width 0 height 5
click at [397, 222] on button "Next" at bounding box center [392, 218] width 21 height 6
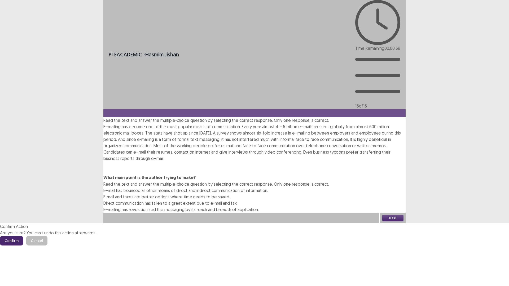
click at [23, 236] on button "Confirm" at bounding box center [11, 241] width 23 height 10
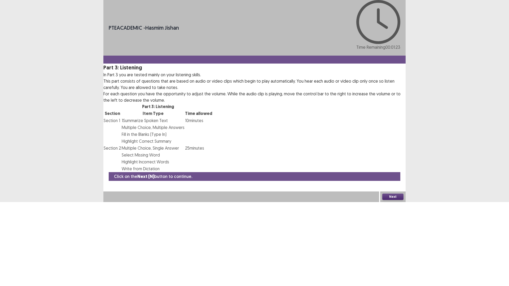
click at [389, 200] on button "Next" at bounding box center [392, 197] width 21 height 6
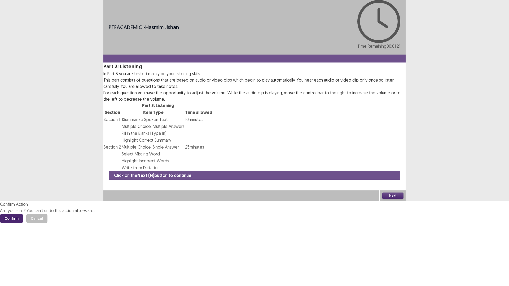
click at [23, 214] on button "Confirm" at bounding box center [11, 219] width 23 height 10
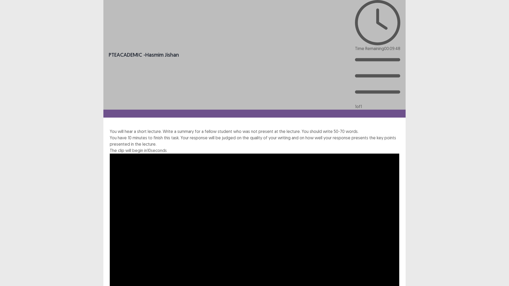
type textarea "**********"
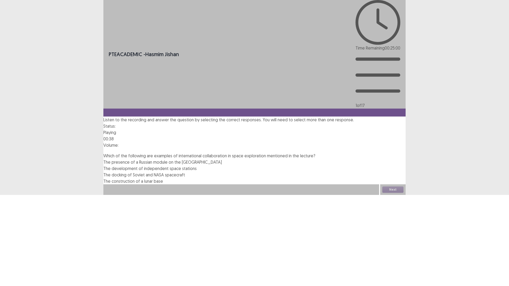
click at [103, 172] on span at bounding box center [103, 174] width 0 height 5
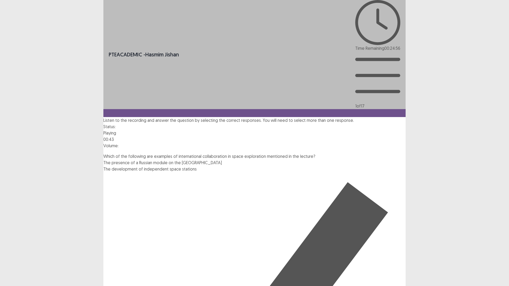
click at [103, 160] on span at bounding box center [103, 162] width 0 height 5
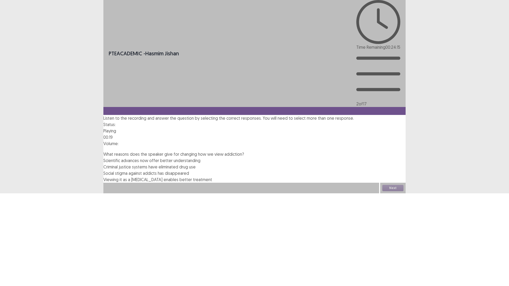
click at [103, 158] on span at bounding box center [103, 160] width 0 height 5
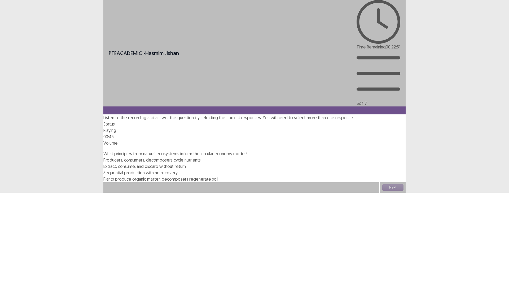
click at [103, 176] on span at bounding box center [103, 178] width 0 height 5
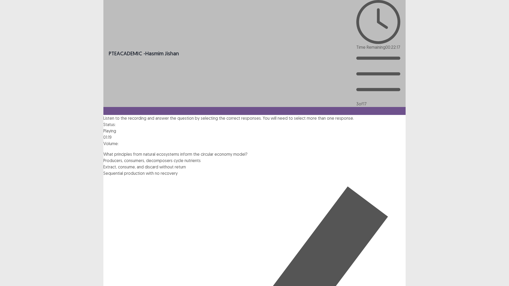
click at [103, 158] on span at bounding box center [103, 160] width 0 height 5
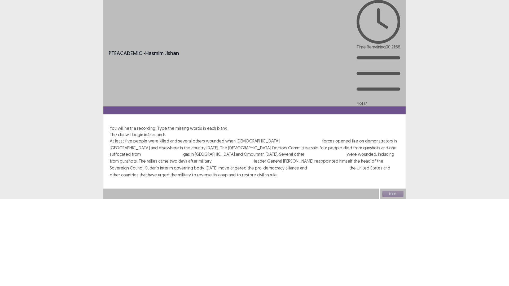
click at [280, 138] on input "text" at bounding box center [301, 141] width 42 height 6
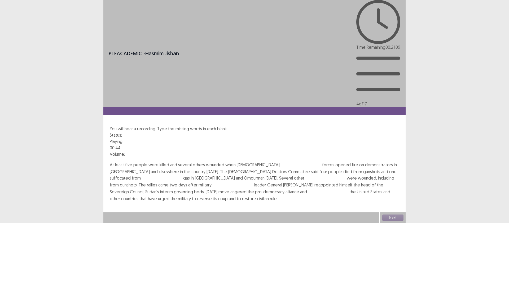
click at [307, 189] on input "text" at bounding box center [328, 192] width 42 height 6
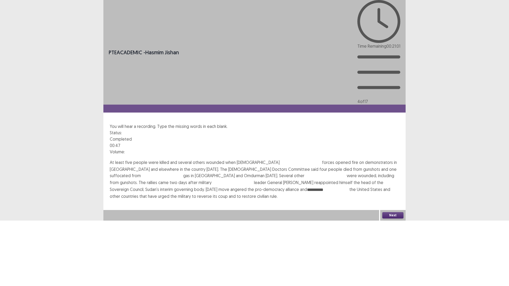
type input "**********"
click at [280, 160] on input "text" at bounding box center [301, 163] width 42 height 6
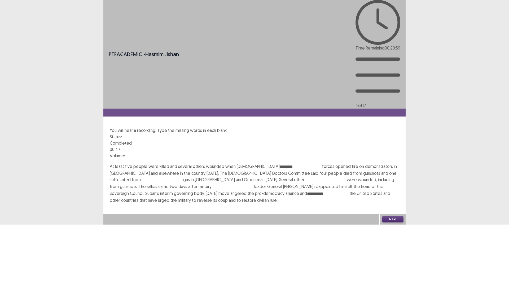
type input "********"
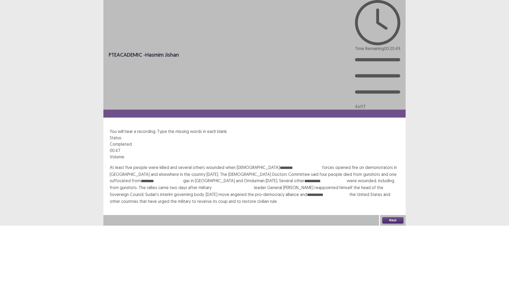
type input "**********"
type input "***"
drag, startPoint x: 148, startPoint y: 121, endPoint x: 126, endPoint y: 127, distance: 23.3
click at [126, 164] on p "**********" at bounding box center [254, 184] width 289 height 40
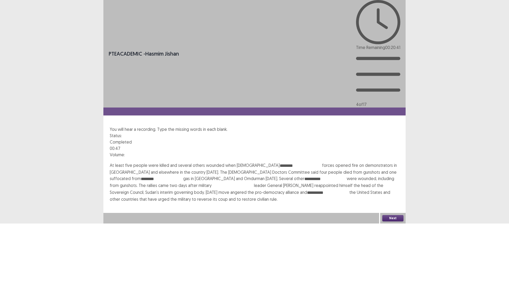
click at [400, 222] on button "Next" at bounding box center [392, 218] width 21 height 6
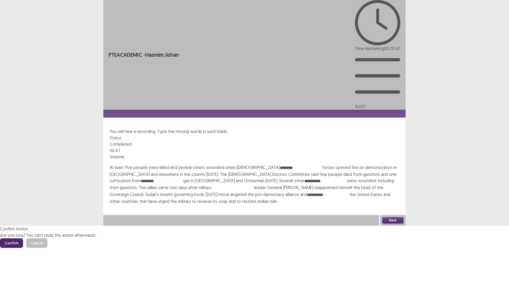
click at [23, 238] on button "Confirm" at bounding box center [11, 243] width 23 height 10
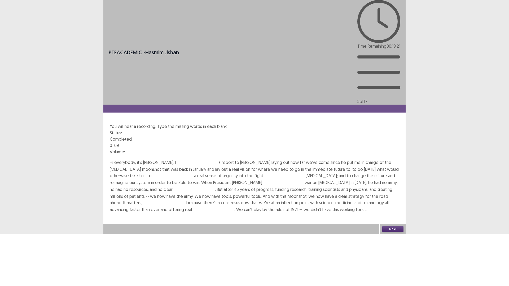
click at [192, 207] on input "text" at bounding box center [213, 210] width 42 height 6
type input "*******"
click at [184, 200] on input "text" at bounding box center [163, 203] width 42 height 6
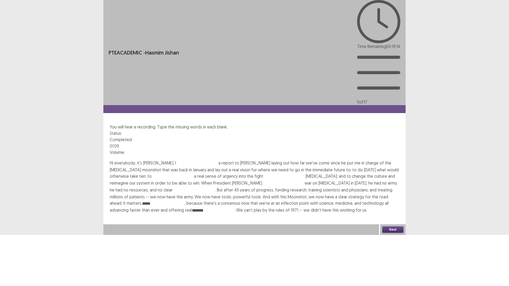
type input "*****"
click at [178, 160] on input "text" at bounding box center [197, 163] width 42 height 6
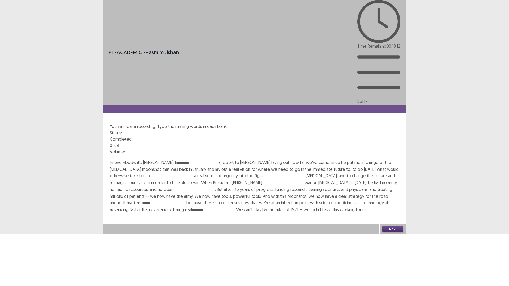
type input "********"
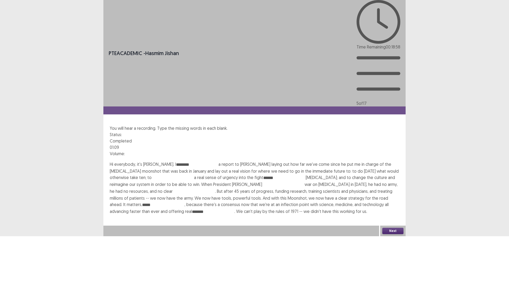
type input "******"
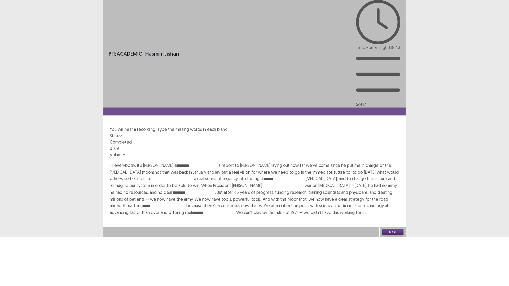
type input "********"
click at [152, 176] on input "text" at bounding box center [173, 179] width 42 height 6
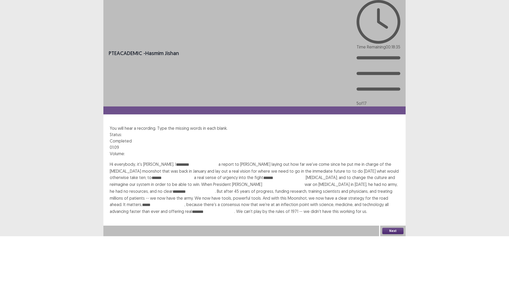
type input "******"
click at [398, 234] on button "Next" at bounding box center [392, 231] width 21 height 6
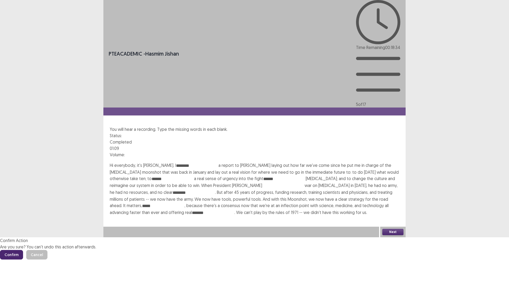
click at [23, 241] on button "Confirm" at bounding box center [11, 255] width 23 height 10
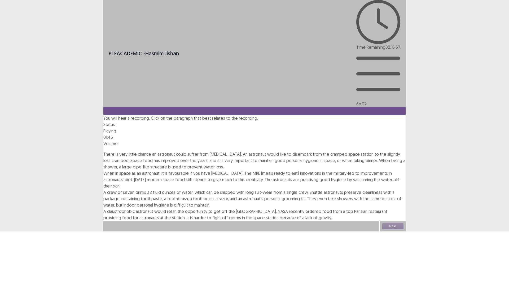
click at [103, 190] on span at bounding box center [103, 192] width 0 height 5
click at [387, 231] on div "Next" at bounding box center [392, 225] width 25 height 11
click at [388, 232] on div "Next" at bounding box center [392, 227] width 25 height 11
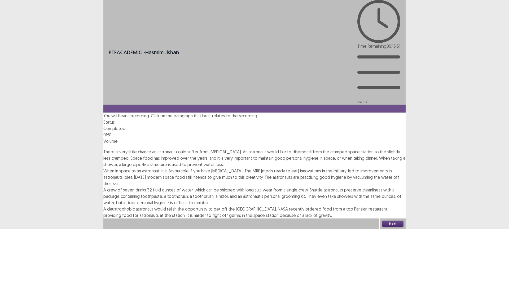
click at [388, 227] on button "Next" at bounding box center [392, 224] width 21 height 6
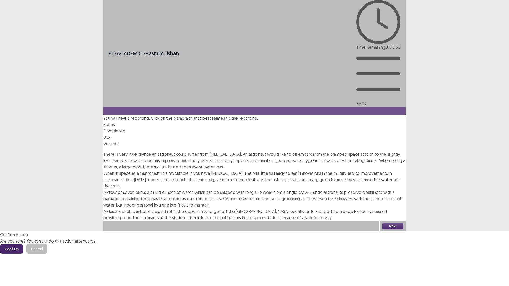
click at [23, 241] on button "Confirm" at bounding box center [11, 249] width 23 height 10
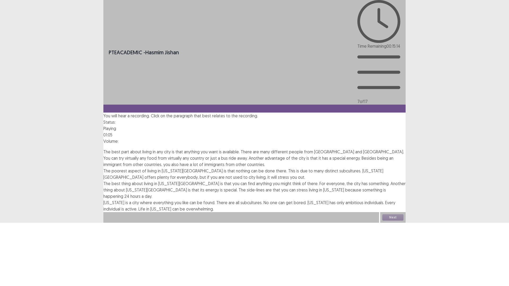
click at [103, 149] on span at bounding box center [103, 151] width 0 height 5
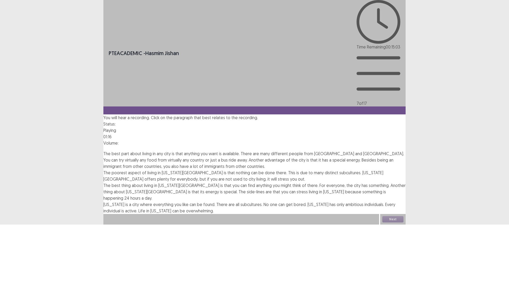
click at [103, 170] on span at bounding box center [103, 172] width 0 height 5
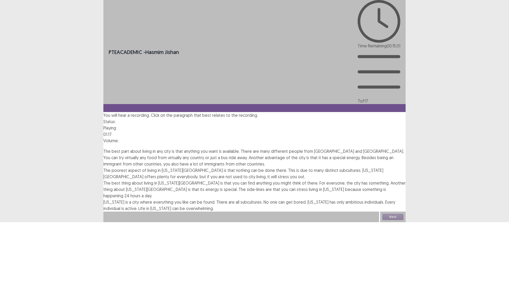
click at [103, 149] on span at bounding box center [103, 151] width 0 height 5
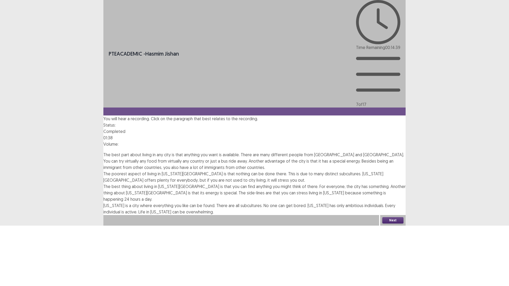
click at [396, 224] on button "Next" at bounding box center [392, 220] width 21 height 6
click at [23, 238] on button "Confirm" at bounding box center [11, 243] width 23 height 10
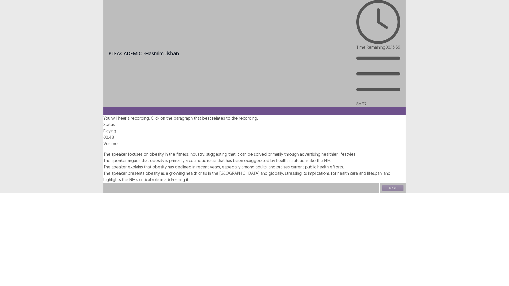
click at [103, 171] on span at bounding box center [103, 173] width 0 height 5
click at [388, 191] on button "Next" at bounding box center [392, 188] width 21 height 6
click at [23, 206] on button "Confirm" at bounding box center [11, 211] width 23 height 10
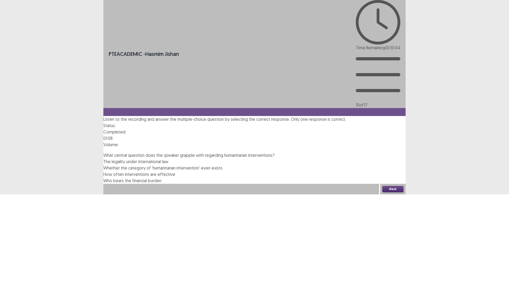
drag, startPoint x: 111, startPoint y: 124, endPoint x: 125, endPoint y: 126, distance: 14.4
click at [103, 165] on span at bounding box center [103, 167] width 0 height 5
click at [389, 192] on button "Next" at bounding box center [392, 188] width 21 height 6
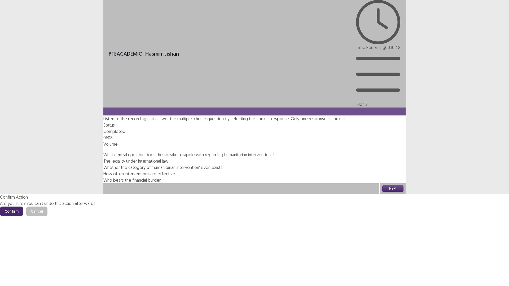
click at [23, 207] on button "Confirm" at bounding box center [11, 212] width 23 height 10
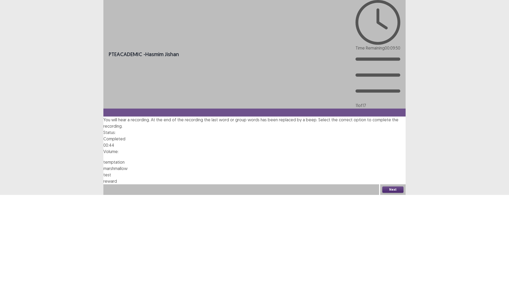
click at [103, 160] on span at bounding box center [103, 162] width 0 height 5
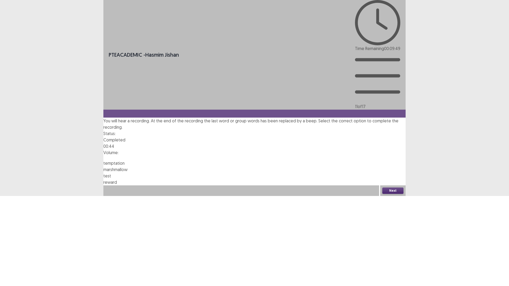
click at [388, 194] on button "Next" at bounding box center [392, 191] width 21 height 6
click at [23, 209] on button "Confirm" at bounding box center [11, 214] width 23 height 10
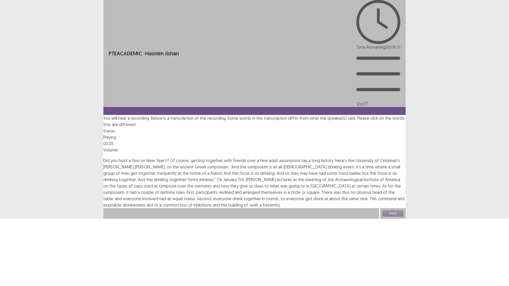
click at [292, 158] on span "assumption" at bounding box center [289, 160] width 21 height 5
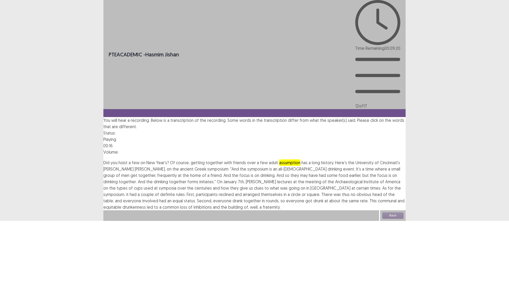
click at [157, 173] on span "frequently" at bounding box center [167, 175] width 20 height 5
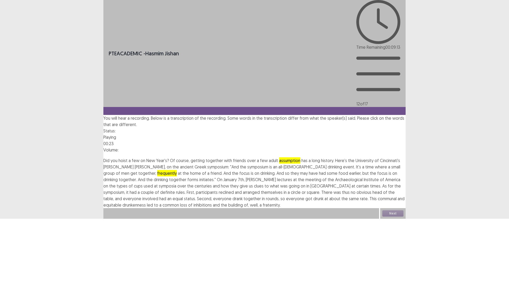
click at [199, 177] on span "initiates."" at bounding box center [207, 179] width 16 height 5
click at [356, 183] on span "certain" at bounding box center [362, 185] width 13 height 5
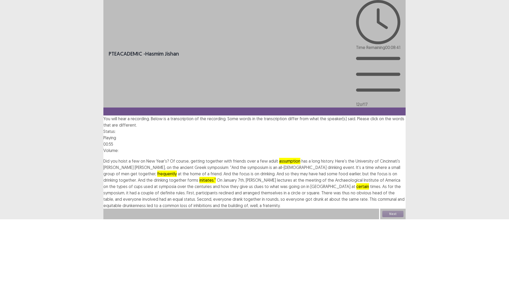
click at [141, 203] on span "drunkenness" at bounding box center [133, 205] width 23 height 5
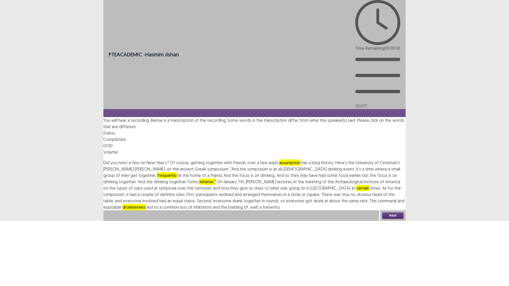
click at [391, 219] on button "Next" at bounding box center [392, 216] width 21 height 6
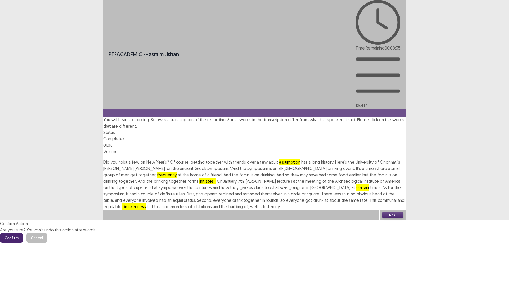
click at [23, 233] on button "Confirm" at bounding box center [11, 238] width 23 height 10
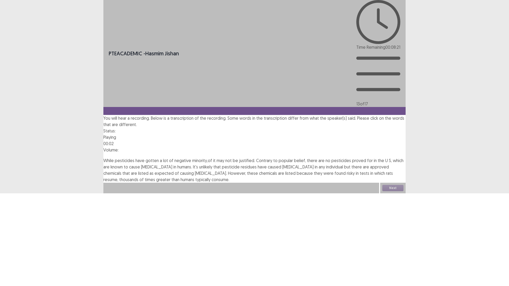
click at [204, 158] on span "minority,of" at bounding box center [202, 160] width 20 height 5
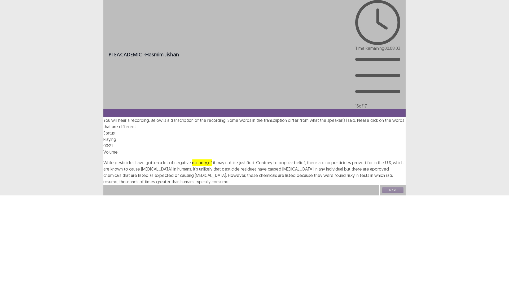
click at [154, 173] on span "expected" at bounding box center [163, 175] width 19 height 5
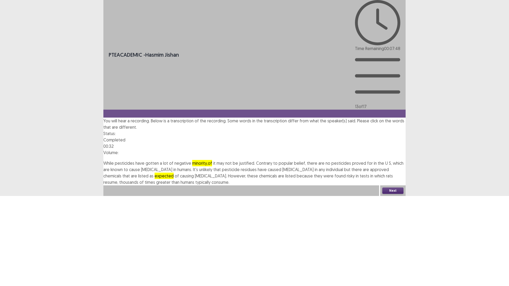
click at [118, 180] on span "resume," at bounding box center [110, 182] width 15 height 5
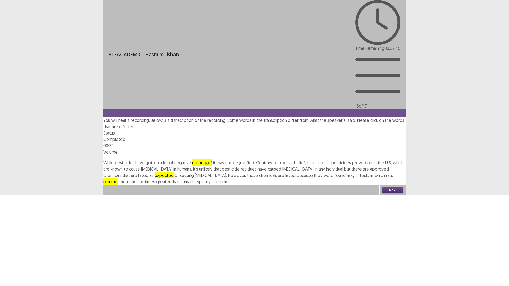
click at [118, 179] on span "resume," at bounding box center [110, 182] width 15 height 6
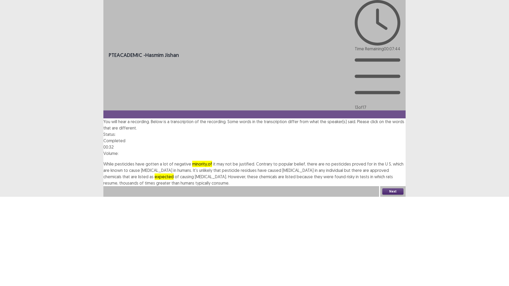
click at [390, 195] on button "Next" at bounding box center [392, 191] width 21 height 6
click at [23, 210] on button "Confirm" at bounding box center [11, 215] width 23 height 10
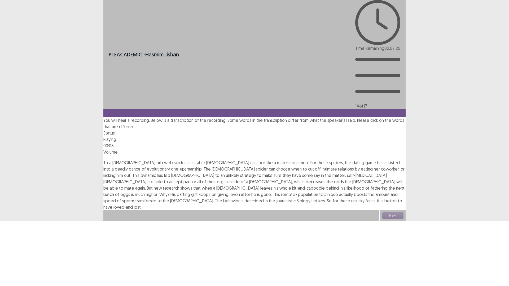
click at [156, 160] on span "orb" at bounding box center [159, 162] width 7 height 5
click at [384, 160] on span "assisted" at bounding box center [391, 162] width 15 height 5
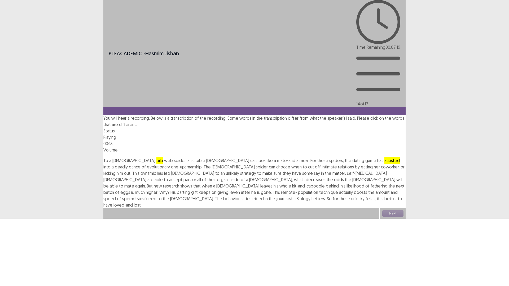
click at [291, 164] on span "when" at bounding box center [296, 166] width 10 height 5
click at [381, 164] on span "coworker," at bounding box center [390, 166] width 19 height 5
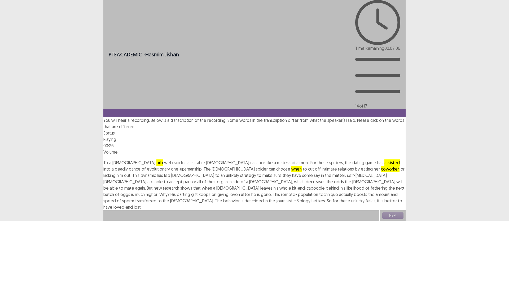
click at [182, 179] on span "accept" at bounding box center [175, 181] width 13 height 5
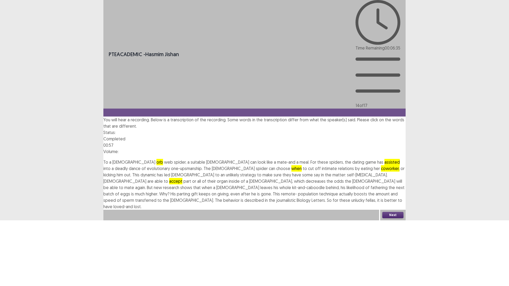
click at [395, 218] on button "Next" at bounding box center [392, 215] width 21 height 6
click at [23, 233] on button "Confirm" at bounding box center [11, 238] width 23 height 10
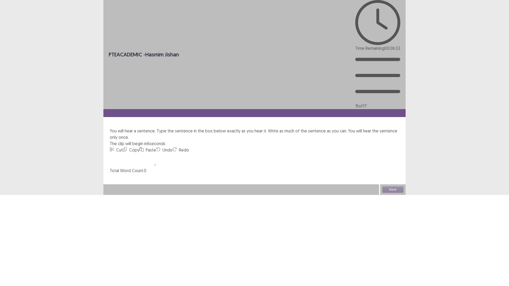
drag, startPoint x: 152, startPoint y: 116, endPoint x: 153, endPoint y: 111, distance: 5.0
click at [153, 153] on textarea at bounding box center [133, 159] width 46 height 13
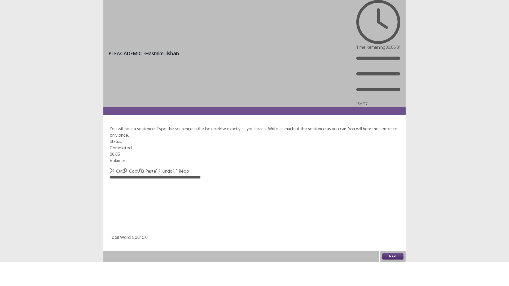
type textarea "**********"
click at [392, 241] on button "Next" at bounding box center [392, 256] width 21 height 6
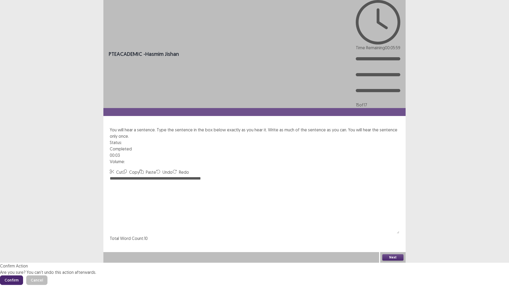
click at [23, 241] on button "Confirm" at bounding box center [11, 281] width 23 height 10
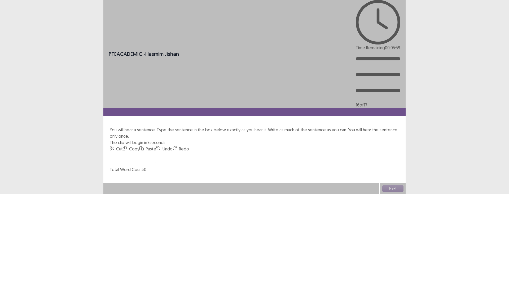
click at [151, 152] on textarea at bounding box center [133, 158] width 46 height 13
click at [142, 152] on textarea at bounding box center [133, 158] width 46 height 13
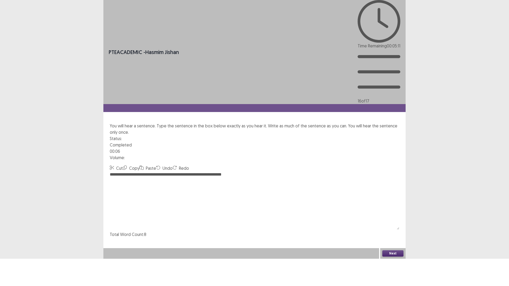
type textarea "**********"
click at [391, 241] on button "Next" at bounding box center [392, 253] width 21 height 6
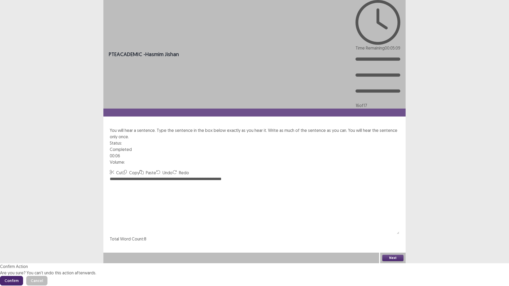
click at [23, 241] on button "Confirm" at bounding box center [11, 281] width 23 height 10
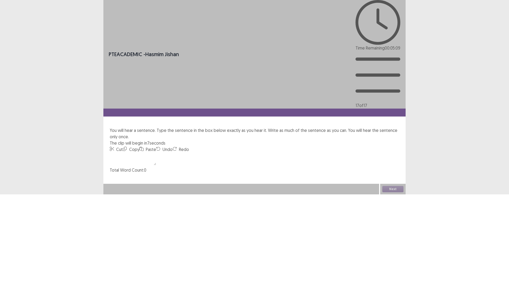
click at [140, 153] on textarea at bounding box center [133, 159] width 46 height 13
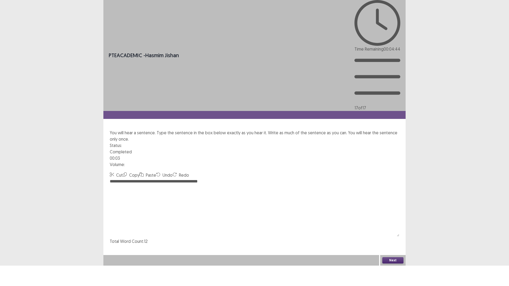
type textarea "**********"
click at [390, 241] on button "Next" at bounding box center [392, 260] width 21 height 6
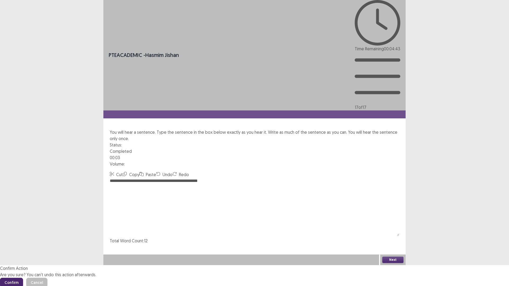
click at [23, 241] on button "Confirm" at bounding box center [11, 283] width 23 height 10
